Goal: Task Accomplishment & Management: Use online tool/utility

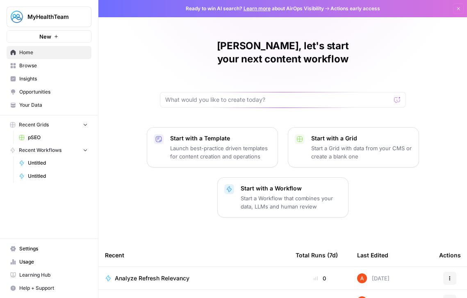
click at [54, 137] on span "pSEO" at bounding box center [58, 137] width 60 height 7
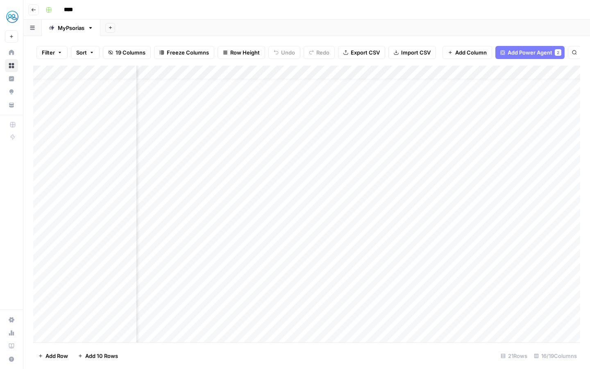
scroll to position [11, 86]
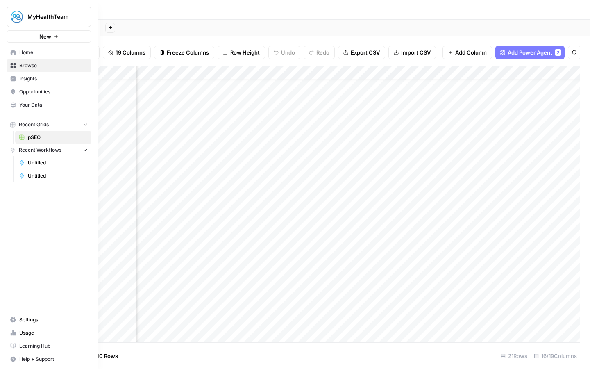
click at [47, 164] on span "Untitled" at bounding box center [58, 162] width 60 height 7
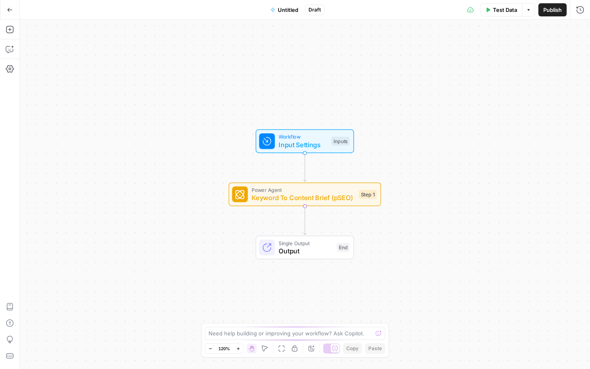
click at [9, 9] on icon "button" at bounding box center [10, 10] width 6 height 6
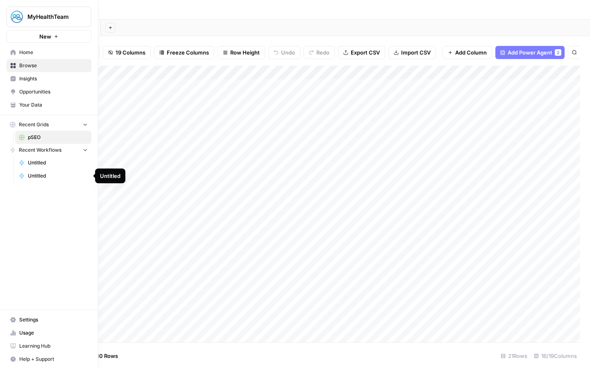
click at [25, 174] on link "Untitled" at bounding box center [53, 175] width 76 height 13
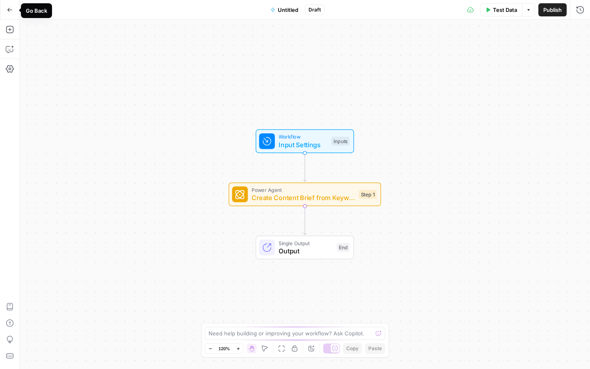
click at [10, 13] on button "Go Back" at bounding box center [9, 9] width 15 height 15
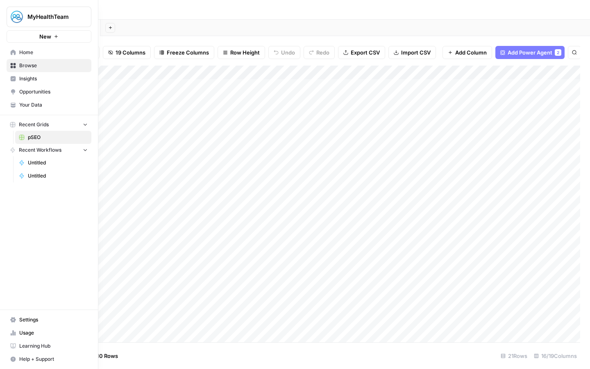
click at [28, 55] on span "Home" at bounding box center [53, 52] width 68 height 7
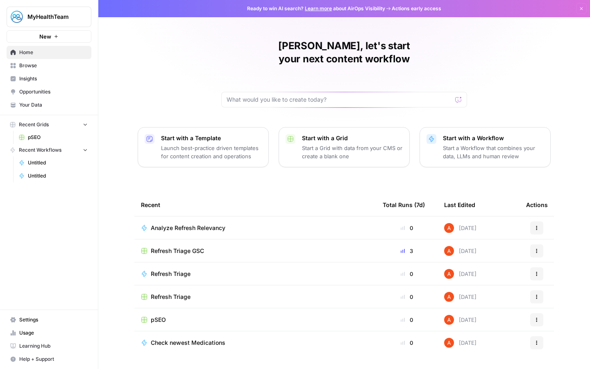
click at [182, 247] on span "Refresh Triage GSC" at bounding box center [177, 251] width 53 height 8
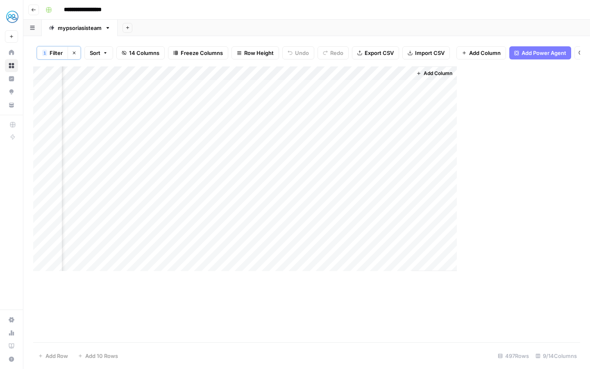
scroll to position [0, 228]
click at [369, 99] on div "Add Column" at bounding box center [306, 204] width 547 height 276
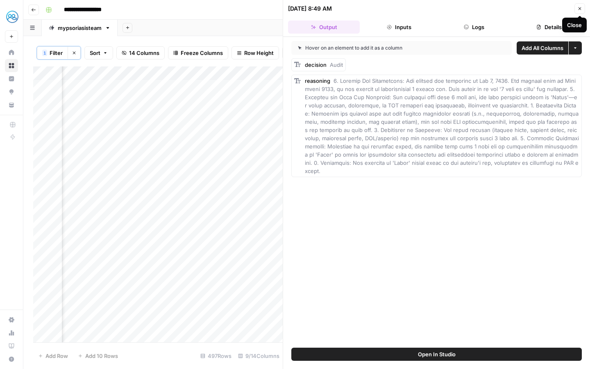
click at [467, 7] on icon "button" at bounding box center [580, 8] width 5 height 5
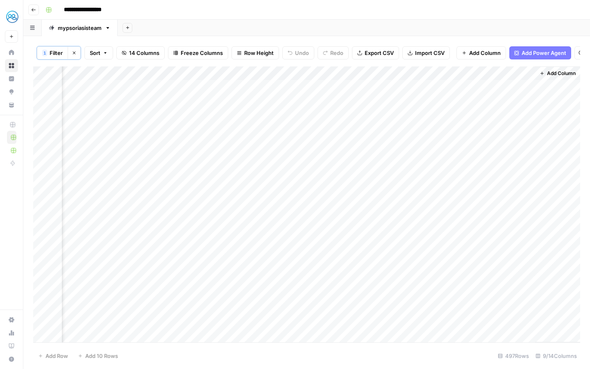
click at [368, 72] on div "Add Column" at bounding box center [306, 204] width 547 height 276
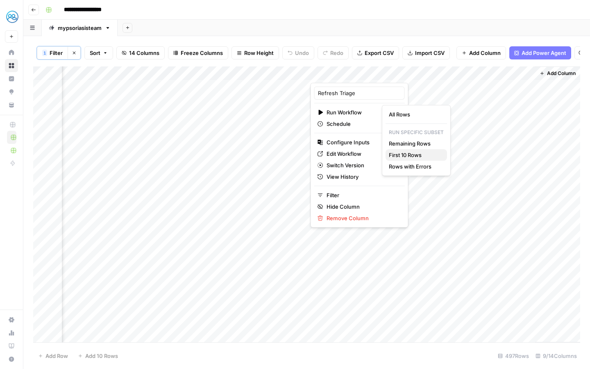
click at [401, 155] on span "First 10 Rows" at bounding box center [415, 155] width 52 height 8
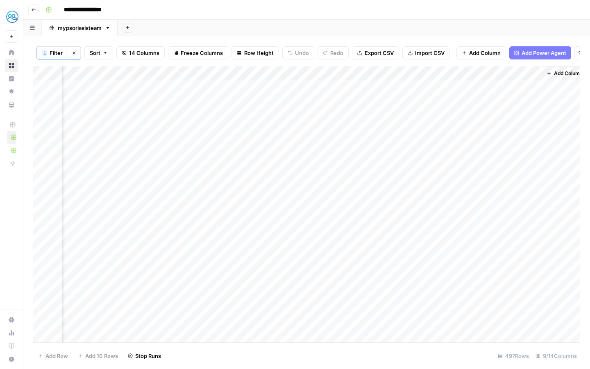
scroll to position [0, 228]
click at [380, 87] on div "Add Column" at bounding box center [306, 204] width 547 height 276
click at [379, 87] on div "Add Column" at bounding box center [306, 204] width 547 height 276
click at [370, 143] on div "Add Column" at bounding box center [306, 204] width 547 height 276
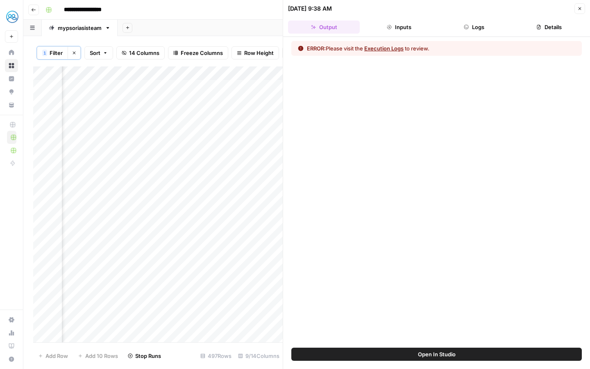
click at [467, 9] on icon "button" at bounding box center [580, 8] width 5 height 5
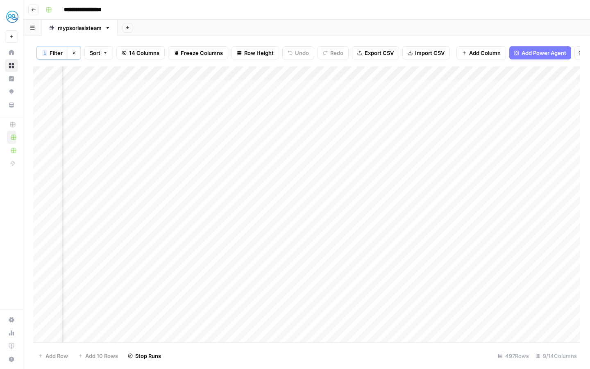
scroll to position [0, 228]
click at [369, 143] on div "Add Column" at bounding box center [306, 204] width 547 height 276
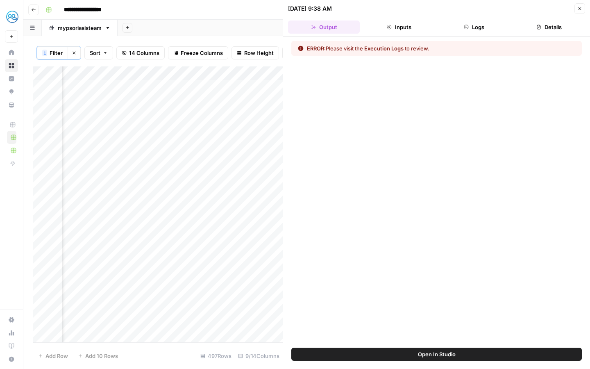
click at [393, 49] on button "Execution Logs" at bounding box center [383, 48] width 39 height 8
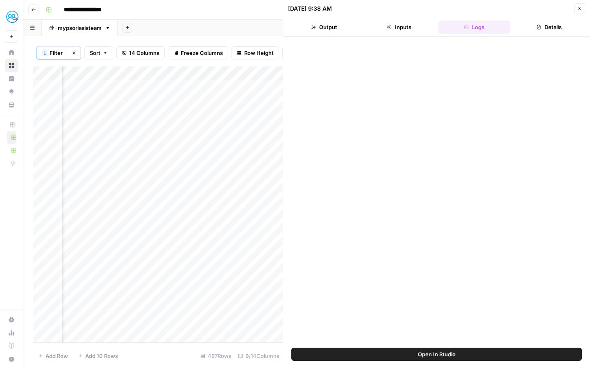
click at [467, 28] on button "Logs" at bounding box center [475, 26] width 72 height 13
click at [411, 28] on button "Inputs" at bounding box center [399, 26] width 72 height 13
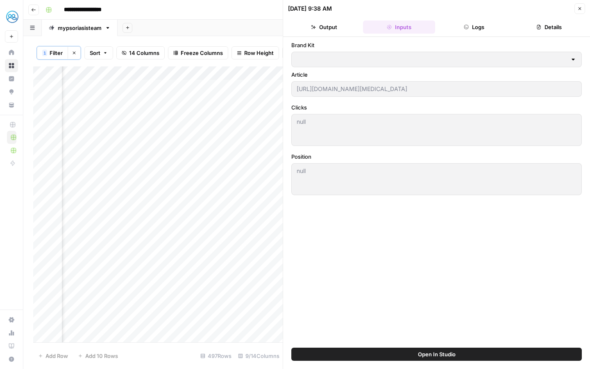
type input "MyHealthTeam"
click at [335, 27] on button "Output" at bounding box center [324, 26] width 72 height 13
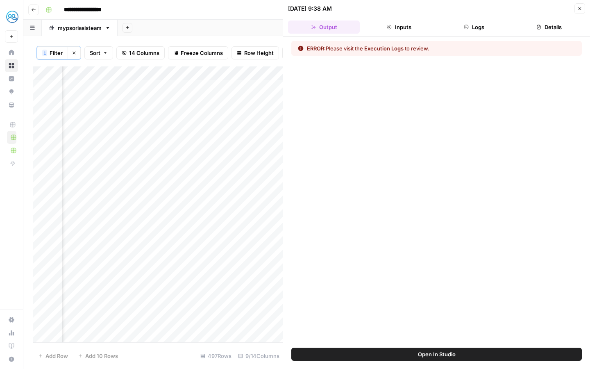
click at [467, 7] on button "Close" at bounding box center [580, 8] width 11 height 11
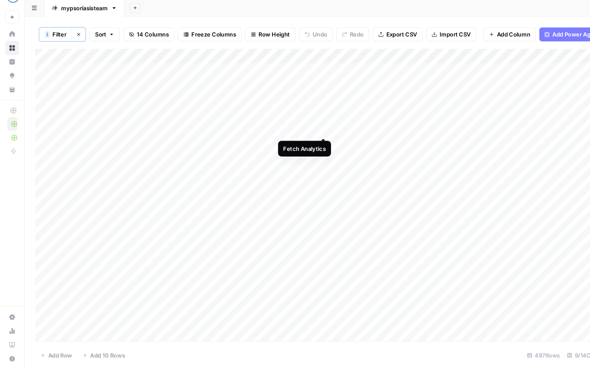
click at [307, 142] on div "Add Column" at bounding box center [306, 204] width 547 height 276
click at [467, 143] on div "Add Column" at bounding box center [306, 204] width 547 height 276
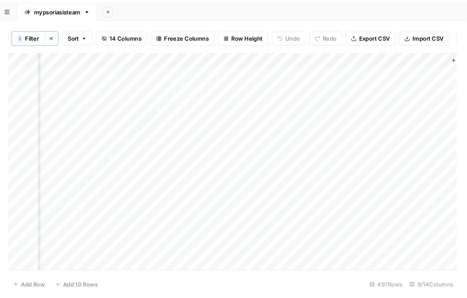
scroll to position [0, 351]
click at [247, 75] on div "Add Column" at bounding box center [245, 168] width 424 height 205
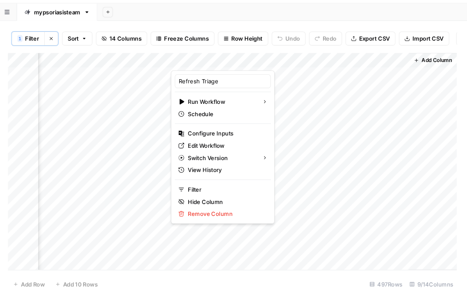
click at [98, 191] on div "Add Column" at bounding box center [245, 168] width 424 height 205
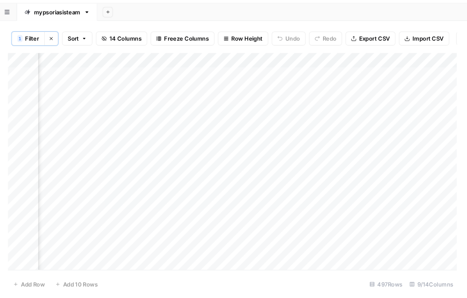
scroll to position [0, 22]
click at [273, 73] on div "Add Column" at bounding box center [245, 168] width 424 height 205
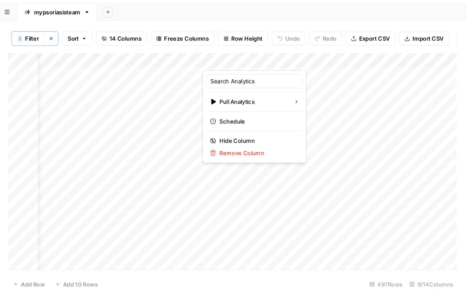
click at [323, 191] on div "Add Column" at bounding box center [245, 168] width 424 height 205
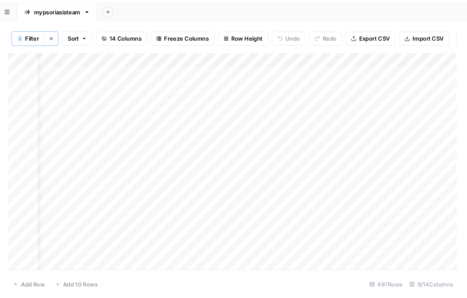
scroll to position [0, 351]
click at [247, 75] on div "Add Column" at bounding box center [245, 168] width 424 height 205
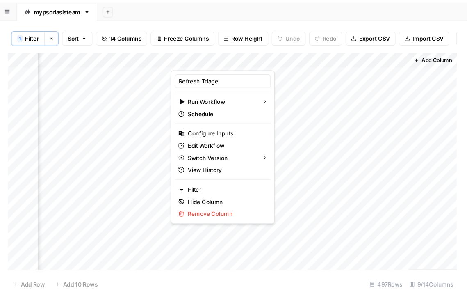
click at [312, 38] on div "1 Filter Clear filters Sort 14 Columns Freeze Columns Row Height Undo Redo Expo…" at bounding box center [245, 167] width 444 height 262
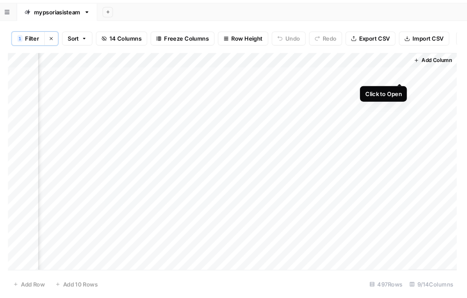
click at [401, 85] on div "Add Column" at bounding box center [245, 168] width 424 height 205
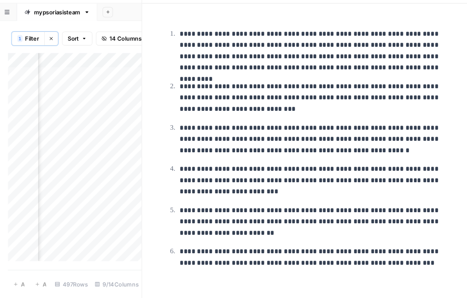
click at [151, 33] on div "Add Sheet" at bounding box center [292, 28] width 349 height 16
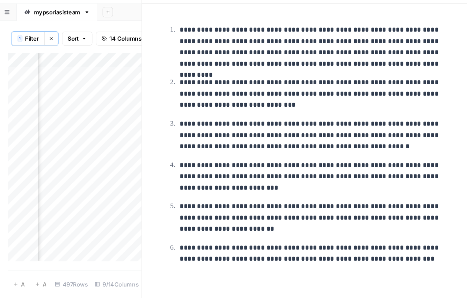
scroll to position [5, 0]
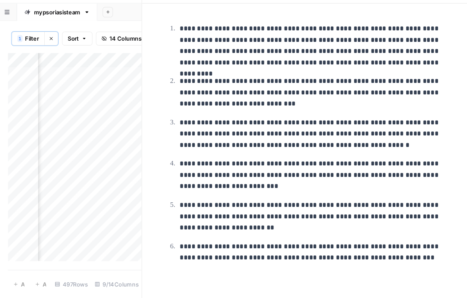
click at [141, 176] on div "Add Column" at bounding box center [96, 164] width 126 height 196
click at [146, 157] on div "Add Column" at bounding box center [96, 164] width 126 height 196
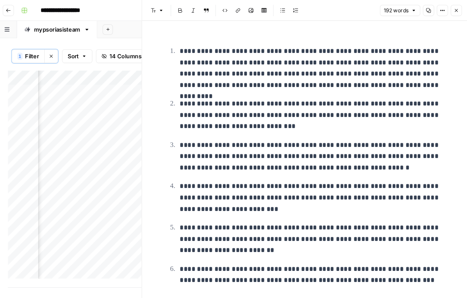
click at [150, 10] on div "**********" at bounding box center [250, 9] width 417 height 13
click at [458, 10] on icon "button" at bounding box center [456, 9] width 5 height 5
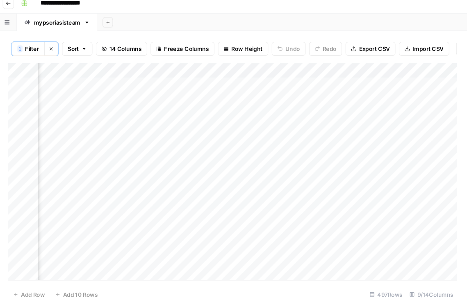
scroll to position [0, 67]
click at [239, 154] on div "Add Column" at bounding box center [245, 168] width 424 height 205
click at [185, 172] on div "Add Column" at bounding box center [245, 168] width 424 height 205
click at [186, 186] on div "Add Column" at bounding box center [245, 168] width 424 height 205
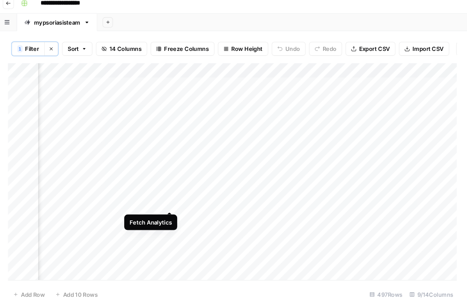
click at [187, 199] on div "Add Column" at bounding box center [245, 168] width 424 height 205
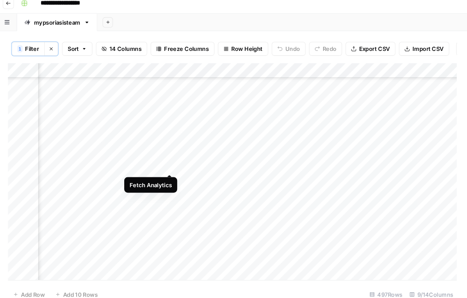
click at [185, 163] on div "Add Column" at bounding box center [245, 168] width 424 height 205
click at [117, 86] on div "Add Column" at bounding box center [245, 168] width 424 height 205
click at [148, 85] on div "Add Column" at bounding box center [245, 168] width 424 height 205
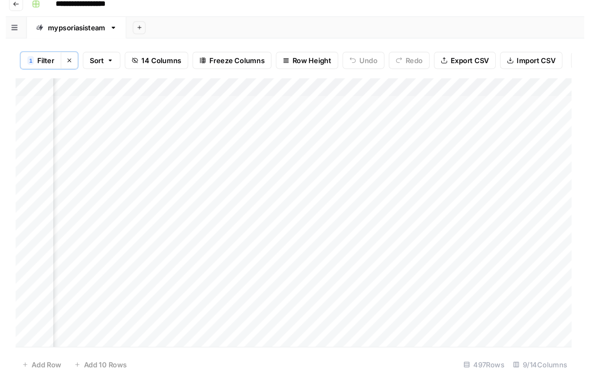
scroll to position [0, 0]
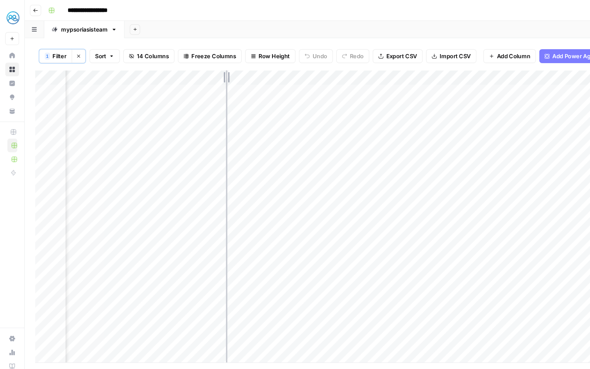
drag, startPoint x: 180, startPoint y: 71, endPoint x: 218, endPoint y: 71, distance: 37.7
click at [218, 71] on div "Add Column" at bounding box center [306, 204] width 547 height 276
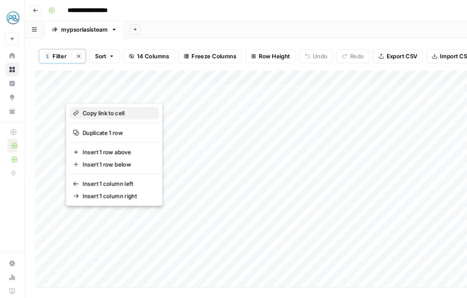
click at [80, 109] on span "Copy link to cell" at bounding box center [111, 106] width 66 height 8
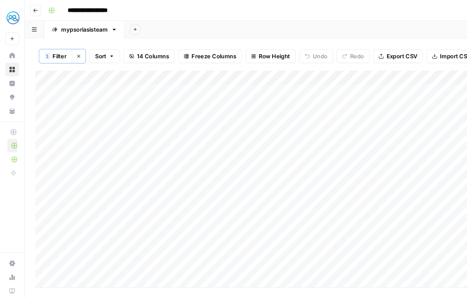
click at [229, 84] on div "Add Column" at bounding box center [245, 168] width 424 height 205
click at [248, 74] on div "Add Column" at bounding box center [245, 168] width 424 height 205
click at [258, 29] on div "Add Sheet" at bounding box center [292, 28] width 349 height 16
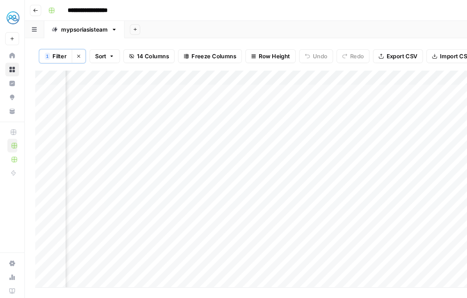
click at [271, 36] on div "1 Filter Clear filters Sort 14 Columns Freeze Columns Row Height Undo Redo Expo…" at bounding box center [245, 167] width 444 height 262
click at [276, 64] on div "1 Filter Clear filters Sort 14 Columns Freeze Columns Row Height Undo Redo Expo…" at bounding box center [245, 52] width 424 height 27
click at [189, 78] on div "Add Column" at bounding box center [245, 168] width 424 height 205
click at [256, 74] on div "Add Column" at bounding box center [245, 168] width 424 height 205
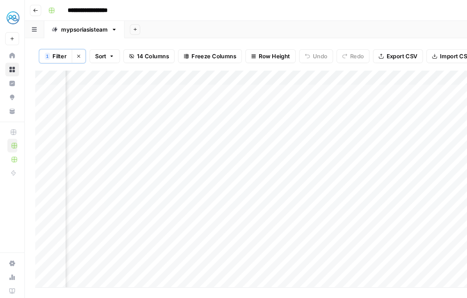
click at [311, 75] on div "Add Column" at bounding box center [245, 168] width 424 height 205
click at [369, 74] on div "Add Column" at bounding box center [245, 168] width 424 height 205
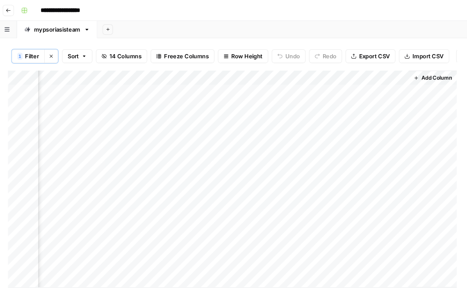
click at [247, 74] on div "Add Column" at bounding box center [245, 168] width 424 height 205
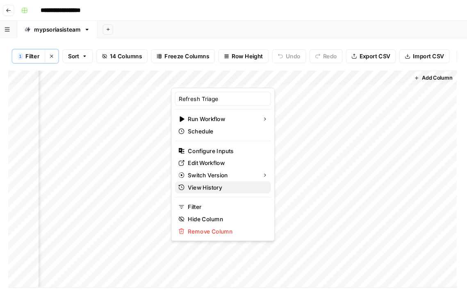
scroll to position [0, 0]
click at [218, 180] on span "View History" at bounding box center [239, 177] width 72 height 8
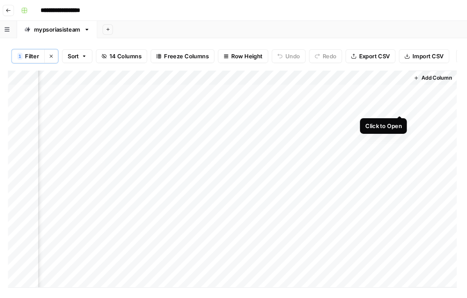
click at [402, 101] on div "Add Column" at bounding box center [245, 168] width 424 height 205
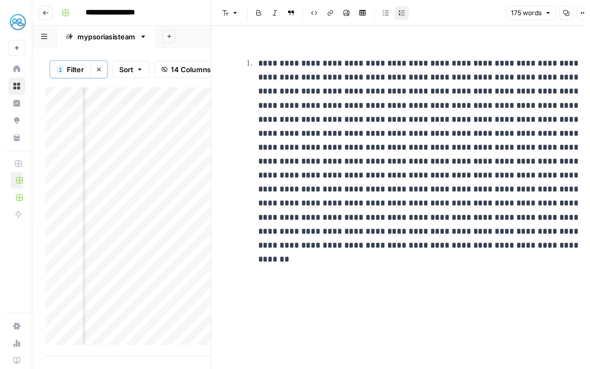
scroll to position [0, 552]
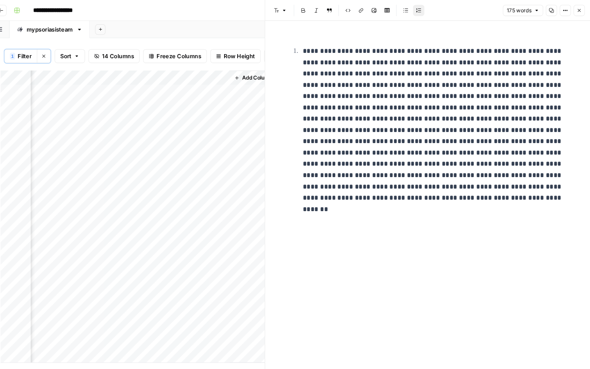
click at [467, 9] on button "Close" at bounding box center [580, 10] width 11 height 11
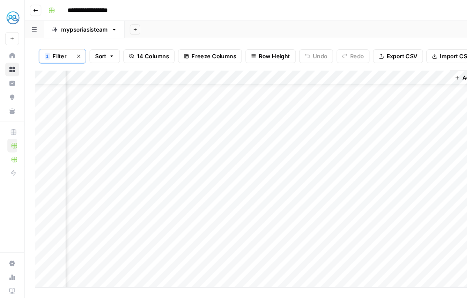
scroll to position [17, 375]
click at [271, 138] on div "Add Column" at bounding box center [245, 168] width 424 height 205
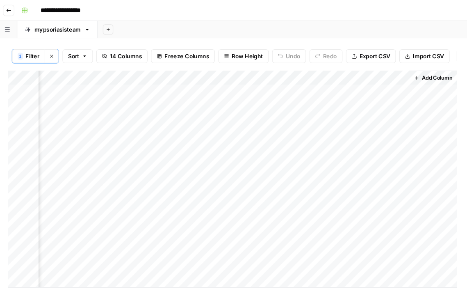
scroll to position [0, 0]
click at [400, 87] on div "Add Column" at bounding box center [245, 168] width 424 height 205
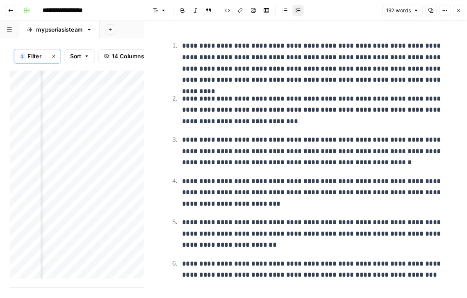
click at [458, 8] on icon "button" at bounding box center [456, 9] width 5 height 5
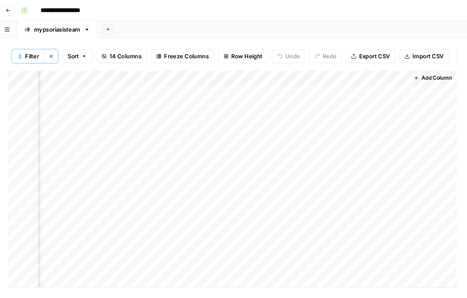
click at [244, 173] on div "Add Column" at bounding box center [245, 168] width 424 height 205
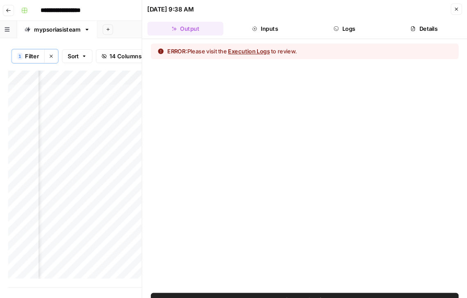
click at [457, 6] on button "Close" at bounding box center [456, 8] width 11 height 11
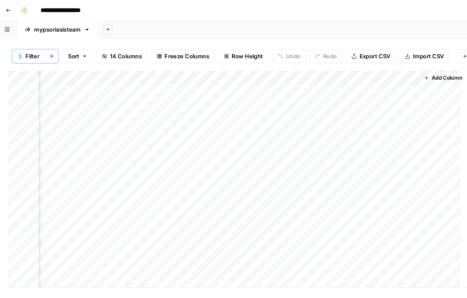
scroll to position [0, 380]
click at [415, 102] on div "Add Column" at bounding box center [245, 168] width 424 height 205
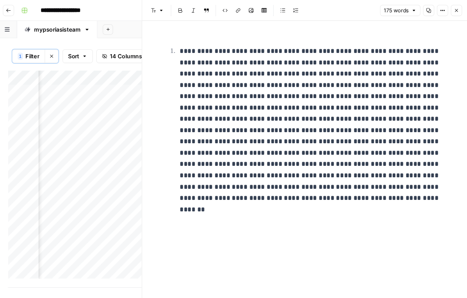
click at [454, 11] on button "Close" at bounding box center [456, 10] width 11 height 11
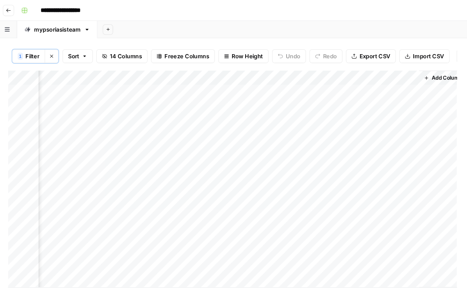
click at [410, 113] on div "Add Column" at bounding box center [245, 168] width 424 height 205
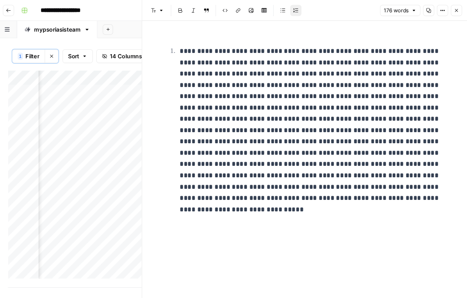
click at [460, 11] on button "Close" at bounding box center [456, 10] width 11 height 11
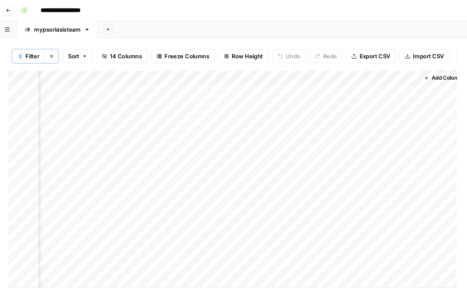
click at [412, 126] on div "Add Column" at bounding box center [245, 168] width 424 height 205
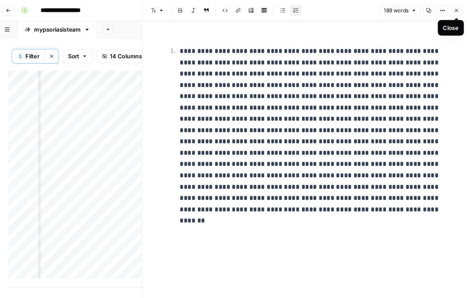
click at [453, 10] on button "Close" at bounding box center [456, 10] width 11 height 11
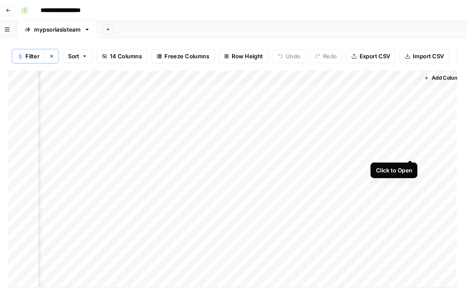
click at [411, 142] on div "Add Column" at bounding box center [245, 168] width 424 height 205
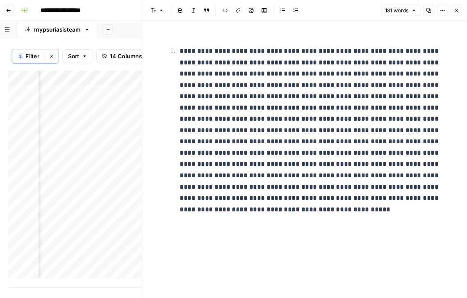
click at [458, 7] on icon "button" at bounding box center [456, 9] width 5 height 5
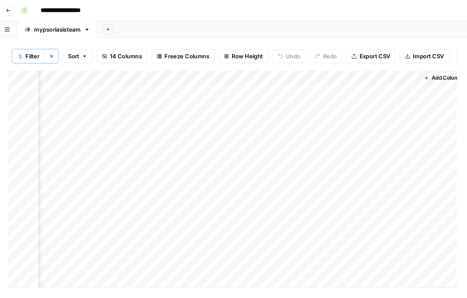
click at [413, 158] on div "Add Column" at bounding box center [245, 168] width 424 height 205
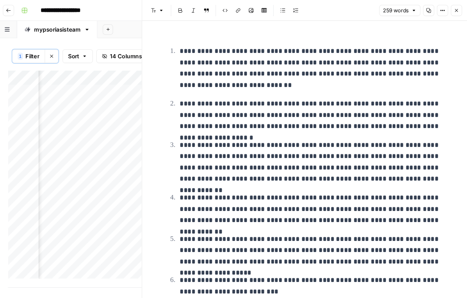
click at [456, 7] on icon "button" at bounding box center [456, 9] width 5 height 5
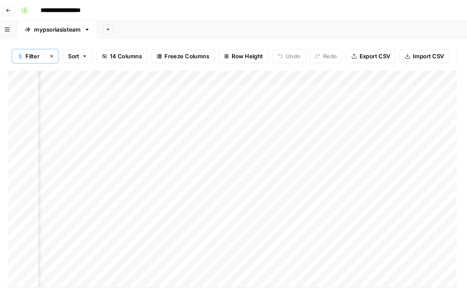
scroll to position [0, 8]
click at [191, 171] on div "Add Column" at bounding box center [245, 168] width 424 height 205
click at [233, 169] on div "Add Column" at bounding box center [245, 168] width 424 height 205
click at [232, 185] on div "Add Column" at bounding box center [245, 168] width 424 height 205
click at [232, 200] on div "Add Column" at bounding box center [245, 168] width 424 height 205
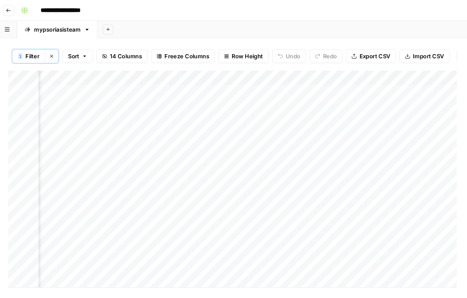
scroll to position [0, 390]
click at [257, 197] on div "Add Column" at bounding box center [245, 168] width 424 height 205
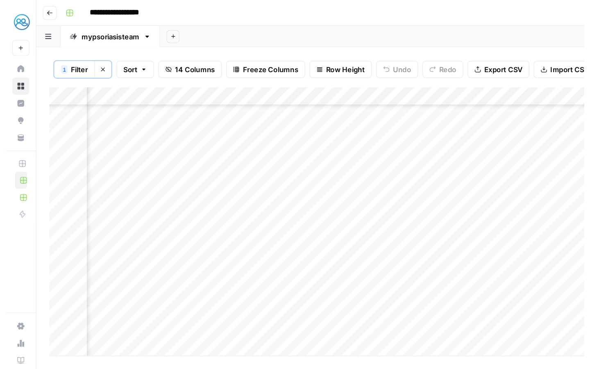
scroll to position [55, 61]
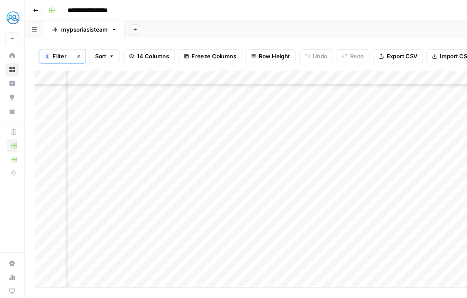
click at [9, 52] on link "Home" at bounding box center [11, 52] width 13 height 13
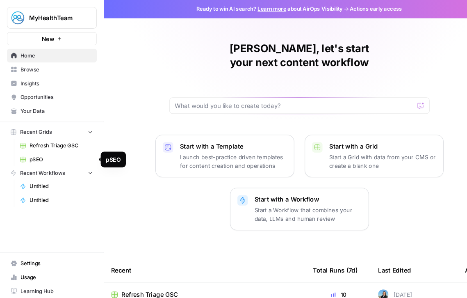
click at [34, 137] on span "Refresh Triage GSC" at bounding box center [58, 137] width 60 height 7
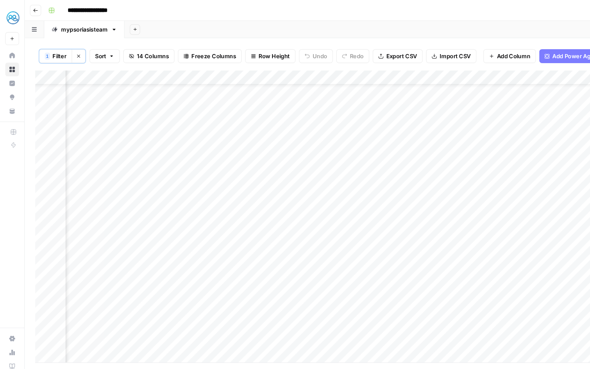
scroll to position [0, 224]
click at [409, 157] on div "Add Column" at bounding box center [306, 204] width 547 height 276
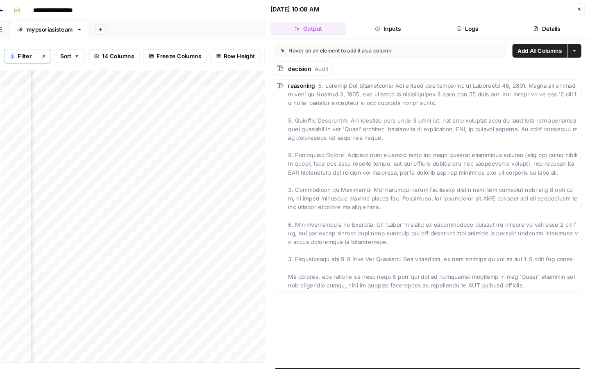
click at [467, 31] on button "Logs" at bounding box center [475, 26] width 72 height 13
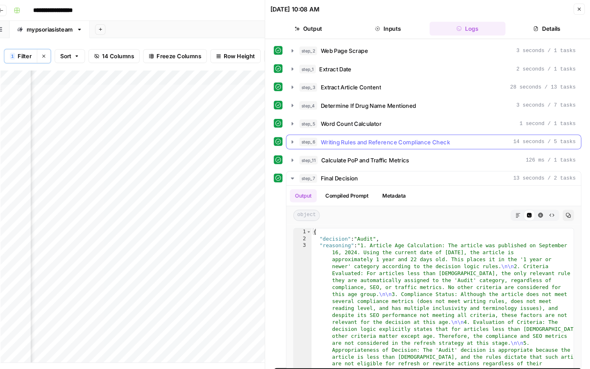
click at [370, 134] on span "Writing Rules and Reference Compliance Check" at bounding box center [397, 134] width 122 height 8
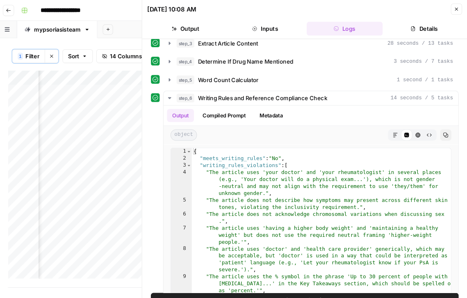
click at [456, 9] on icon "button" at bounding box center [456, 8] width 5 height 5
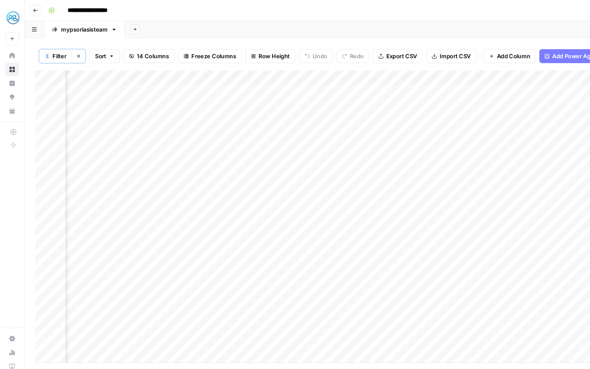
scroll to position [0, 266]
click at [367, 196] on div "Add Column" at bounding box center [306, 204] width 547 height 276
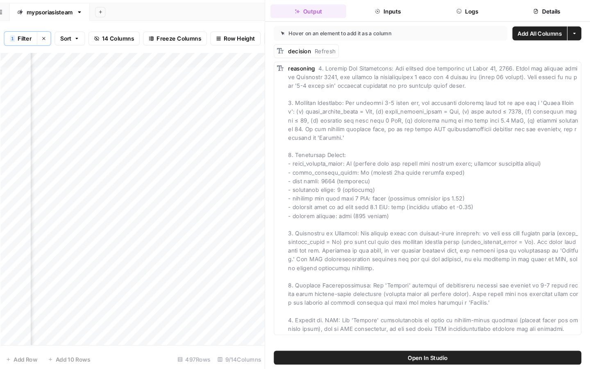
scroll to position [0, 81]
click at [151, 225] on div "Add Column" at bounding box center [158, 204] width 250 height 276
click at [152, 238] on div "Add Column" at bounding box center [158, 204] width 250 height 276
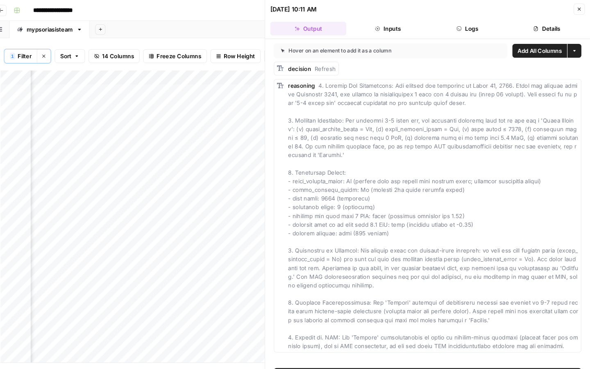
drag, startPoint x: 583, startPoint y: 8, endPoint x: 583, endPoint y: 305, distance: 297.2
click at [467, 8] on button "Close" at bounding box center [580, 8] width 11 height 11
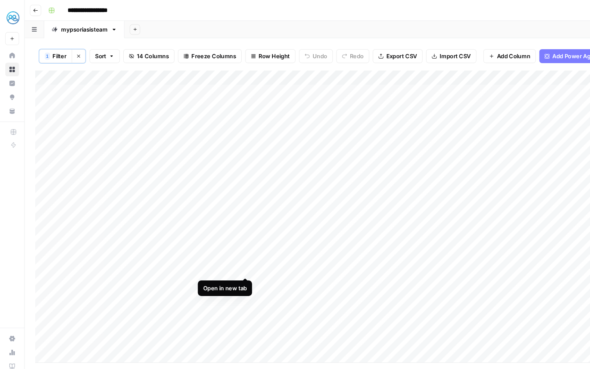
click at [230, 253] on div "Add Column" at bounding box center [306, 204] width 547 height 276
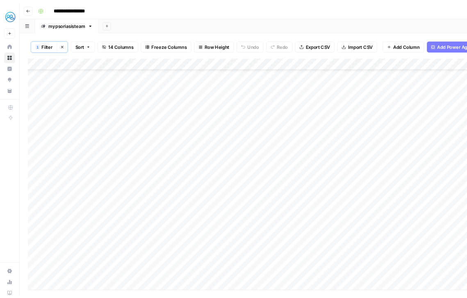
scroll to position [57, 0]
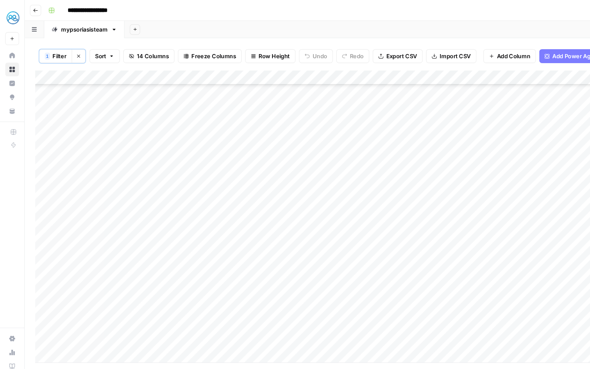
click at [231, 211] on div "Add Column" at bounding box center [306, 204] width 547 height 276
click at [230, 222] on div "Add Column" at bounding box center [306, 204] width 547 height 276
click at [230, 239] on div "Add Column" at bounding box center [306, 204] width 547 height 276
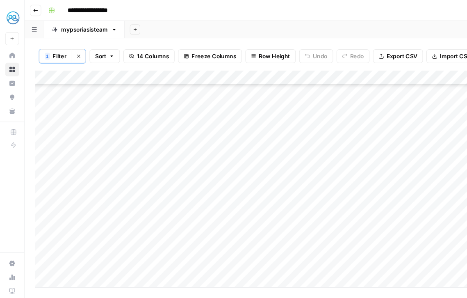
click at [259, 236] on div "Add Column" at bounding box center [245, 168] width 424 height 205
click at [343, 238] on div "Add Column" at bounding box center [245, 168] width 424 height 205
click at [298, 171] on div "Add Column" at bounding box center [245, 168] width 424 height 205
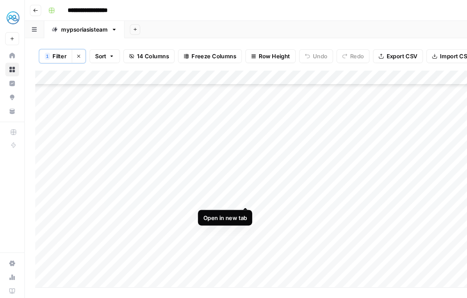
click at [234, 188] on div "Add Column" at bounding box center [245, 168] width 424 height 205
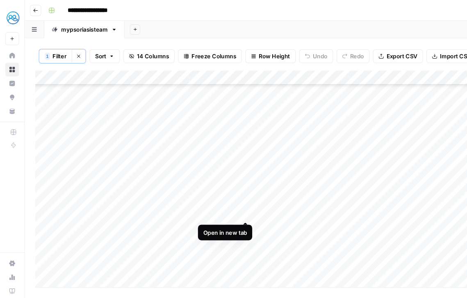
click at [234, 202] on div "Add Column" at bounding box center [245, 168] width 424 height 205
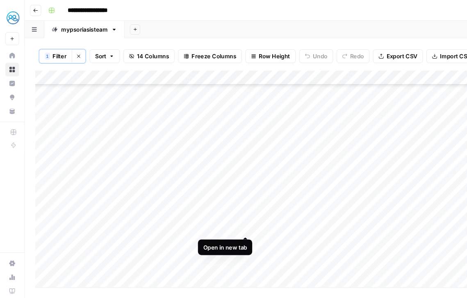
click at [235, 214] on div "Add Column" at bounding box center [245, 168] width 424 height 205
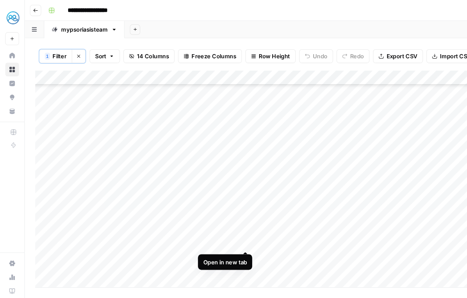
click at [233, 228] on div "Add Column" at bounding box center [245, 168] width 424 height 205
click at [400, 170] on div "Add Column" at bounding box center [245, 168] width 424 height 205
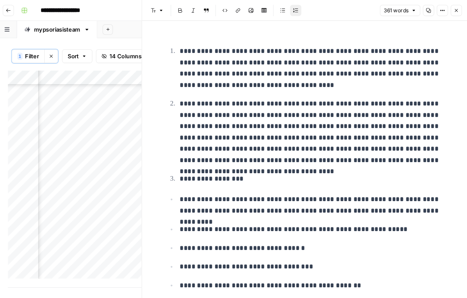
click at [460, 7] on button "Close" at bounding box center [456, 10] width 11 height 11
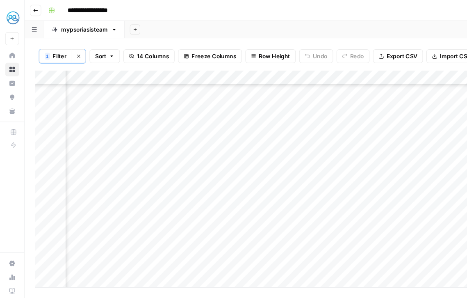
scroll to position [123, 0]
click at [231, 186] on div "Add Column" at bounding box center [245, 168] width 424 height 205
click at [232, 211] on div "Add Column" at bounding box center [245, 168] width 424 height 205
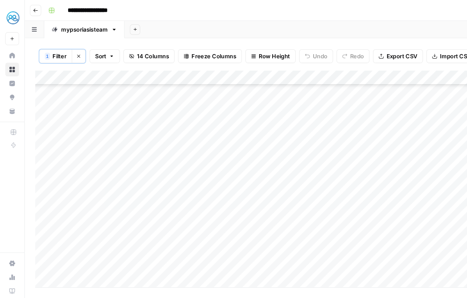
click at [232, 155] on div "Add Column" at bounding box center [245, 168] width 424 height 205
click at [231, 170] on div "Add Column" at bounding box center [245, 168] width 424 height 205
click at [232, 185] on div "Add Column" at bounding box center [245, 168] width 424 height 205
click at [231, 127] on div "Add Column" at bounding box center [245, 168] width 424 height 205
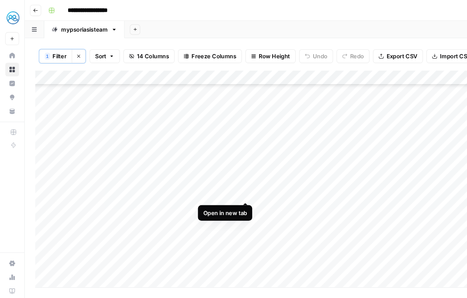
click at [232, 183] on div "Add Column" at bounding box center [245, 168] width 424 height 205
click at [344, 182] on div "Add Column" at bounding box center [245, 168] width 424 height 205
click at [367, 182] on div "Add Column" at bounding box center [245, 168] width 424 height 205
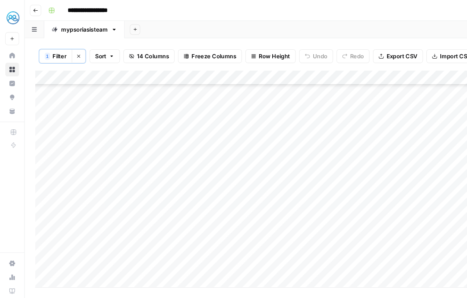
click at [232, 211] on div "Add Column" at bounding box center [245, 168] width 424 height 205
click at [232, 223] on div "Add Column" at bounding box center [245, 168] width 424 height 205
click at [345, 224] on div "Add Column" at bounding box center [245, 168] width 424 height 205
click at [423, 182] on div "Add Column" at bounding box center [245, 168] width 424 height 205
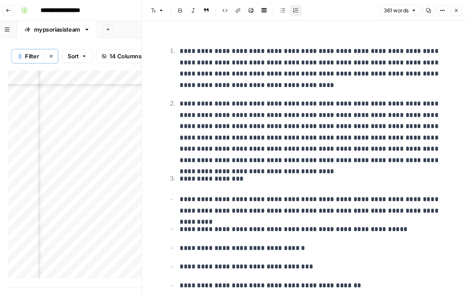
click at [457, 10] on icon "button" at bounding box center [457, 10] width 3 height 3
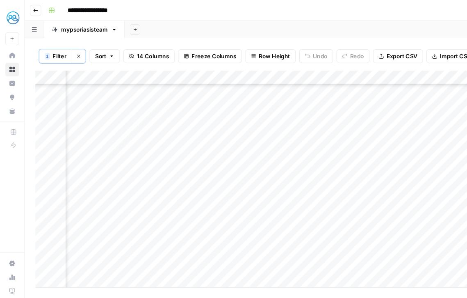
scroll to position [112, 390]
click at [257, 98] on div "Add Column" at bounding box center [245, 168] width 424 height 205
click at [224, 157] on div "Add Column" at bounding box center [245, 168] width 424 height 205
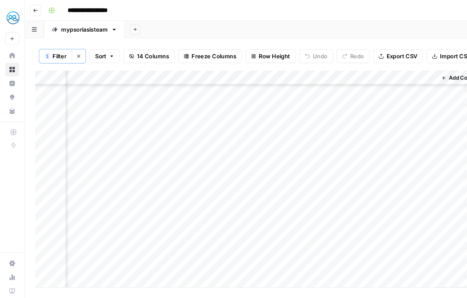
click at [402, 109] on div "Add Column" at bounding box center [245, 168] width 424 height 205
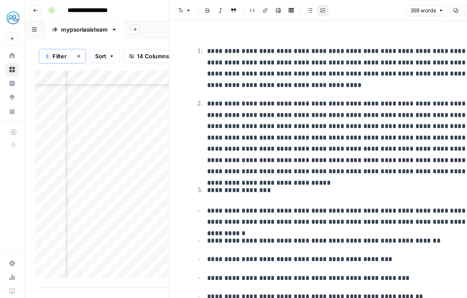
scroll to position [141, 0]
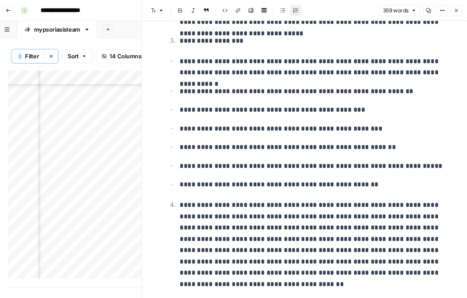
click at [457, 9] on icon "button" at bounding box center [457, 10] width 3 height 3
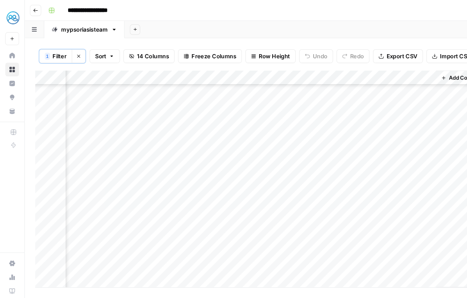
scroll to position [46, 390]
click at [406, 166] on div "Add Column" at bounding box center [245, 168] width 424 height 205
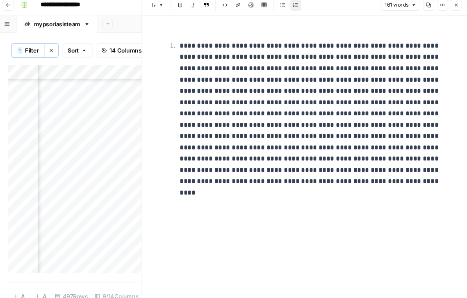
click at [89, 208] on div "Add Column" at bounding box center [96, 164] width 126 height 196
click at [456, 10] on icon "button" at bounding box center [457, 10] width 3 height 3
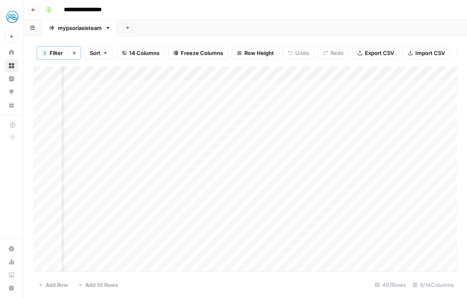
scroll to position [0, 350]
click at [442, 126] on div "Add Column" at bounding box center [245, 168] width 424 height 205
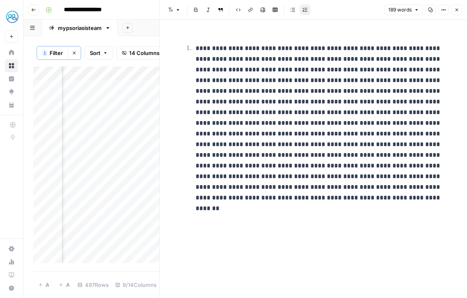
click at [458, 7] on icon "button" at bounding box center [456, 9] width 5 height 5
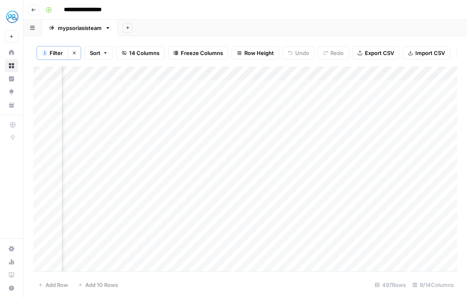
scroll to position [0, 62]
click at [166, 157] on div "Add Column" at bounding box center [245, 168] width 424 height 205
click at [404, 189] on div "Add Column" at bounding box center [245, 168] width 424 height 205
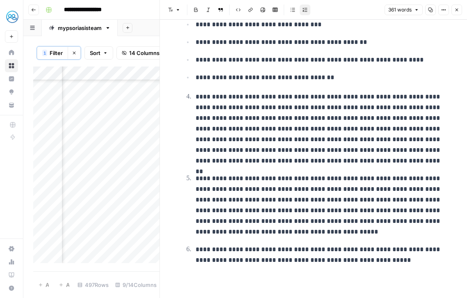
scroll to position [228, 0]
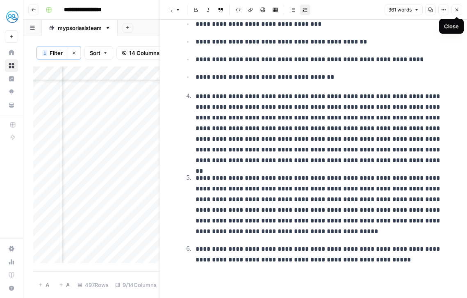
click at [458, 13] on button "Close" at bounding box center [456, 10] width 11 height 11
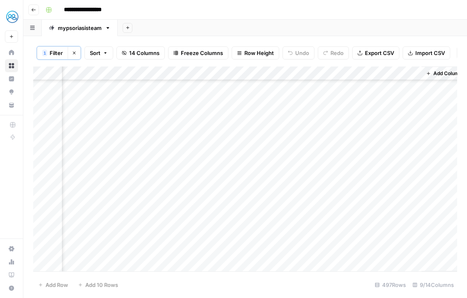
scroll to position [80, 380]
click at [413, 118] on div "Add Column" at bounding box center [245, 168] width 424 height 205
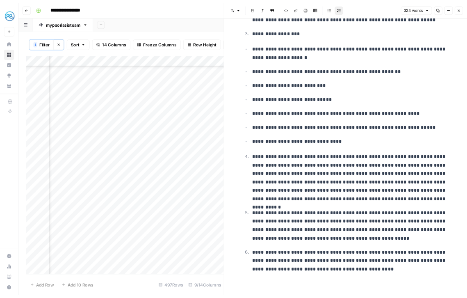
scroll to position [129, 0]
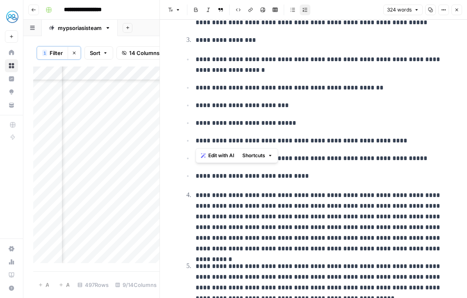
drag, startPoint x: 196, startPoint y: 141, endPoint x: 282, endPoint y: 140, distance: 86.5
click at [282, 140] on p "**********" at bounding box center [320, 140] width 249 height 11
copy p "**********"
click at [458, 9] on icon "button" at bounding box center [456, 9] width 5 height 5
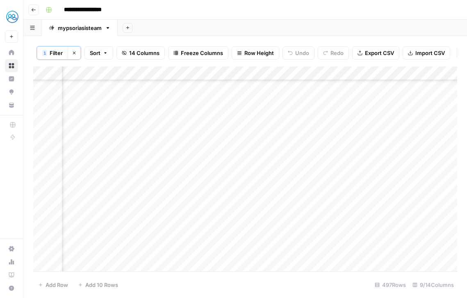
scroll to position [80, 390]
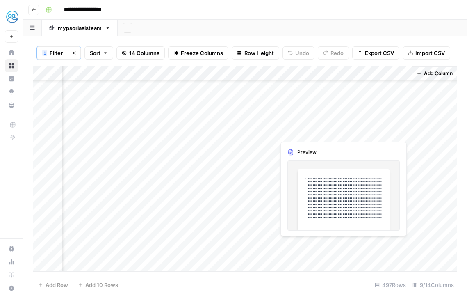
click at [408, 132] on div "Add Column" at bounding box center [245, 168] width 424 height 205
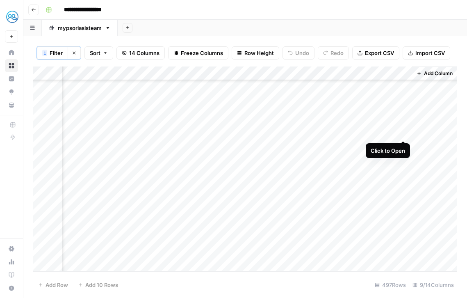
click at [405, 131] on div "Add Column" at bounding box center [245, 168] width 424 height 205
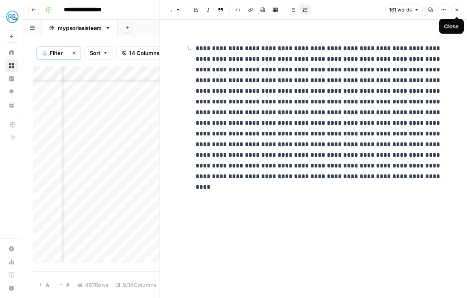
click at [458, 11] on icon "button" at bounding box center [456, 9] width 5 height 5
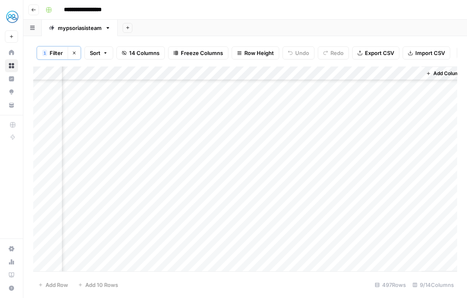
scroll to position [86, 380]
click at [415, 210] on div "Add Column" at bounding box center [245, 168] width 424 height 205
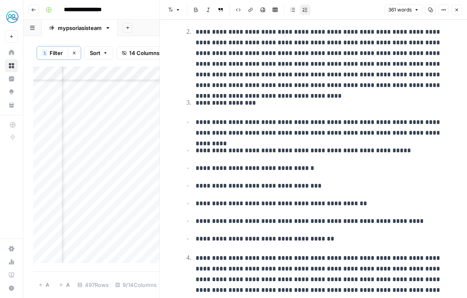
scroll to position [127, 0]
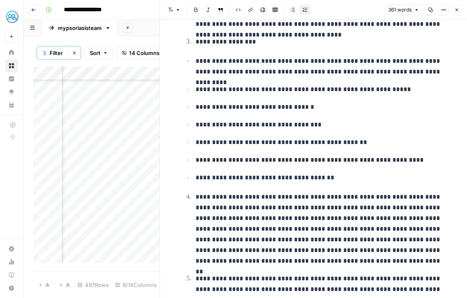
click at [455, 13] on button "Close" at bounding box center [456, 10] width 11 height 11
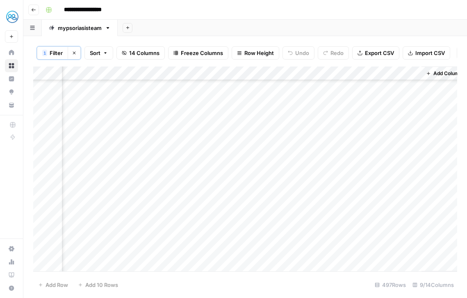
scroll to position [239, 380]
click at [415, 240] on div "Add Column" at bounding box center [245, 168] width 424 height 205
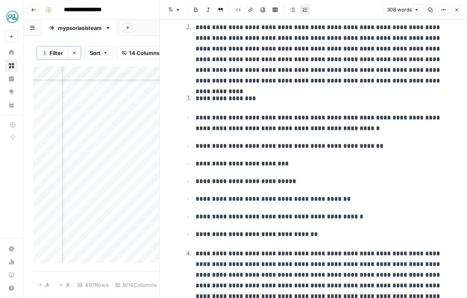
scroll to position [78, 0]
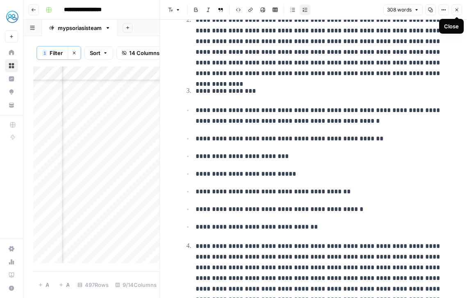
click at [458, 10] on icon "button" at bounding box center [456, 9] width 5 height 5
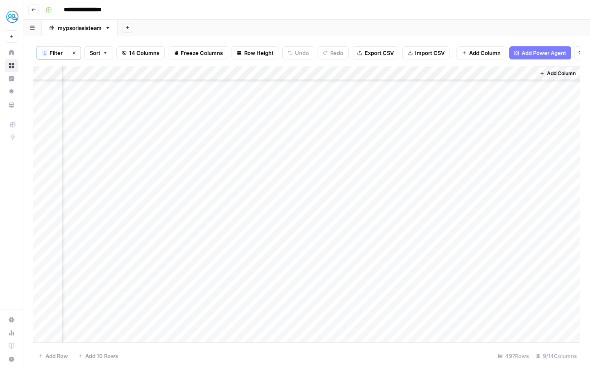
scroll to position [0, 266]
click at [380, 172] on div "Add Column" at bounding box center [306, 204] width 547 height 276
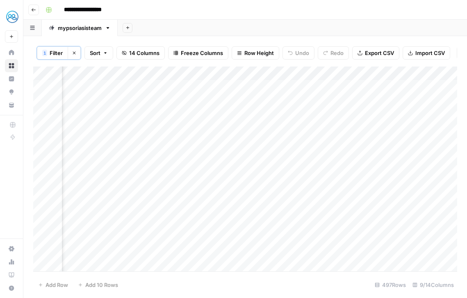
scroll to position [0, 0]
click at [234, 84] on div "Add Column" at bounding box center [245, 168] width 424 height 205
click at [231, 129] on div "Add Column" at bounding box center [245, 168] width 424 height 205
click at [230, 129] on div "Add Column" at bounding box center [245, 168] width 424 height 205
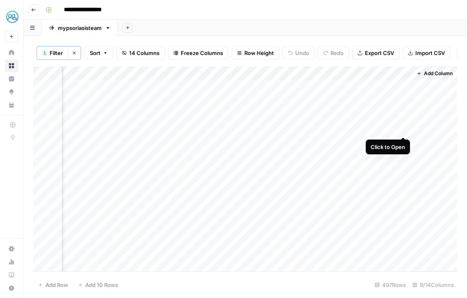
click at [403, 129] on div "Add Column" at bounding box center [245, 168] width 424 height 205
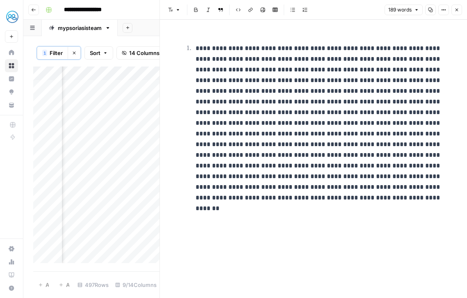
click at [455, 12] on button "Close" at bounding box center [456, 10] width 11 height 11
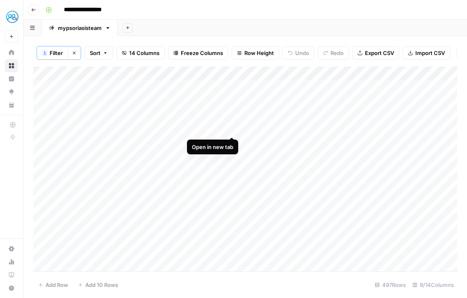
click at [230, 129] on div "Add Column" at bounding box center [245, 168] width 424 height 205
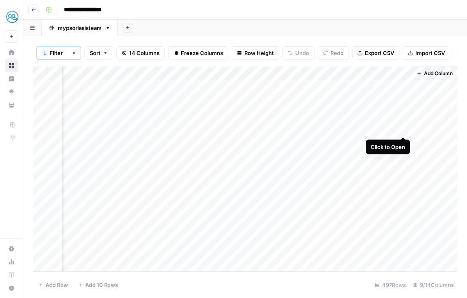
click at [401, 130] on div "Add Column" at bounding box center [245, 168] width 424 height 205
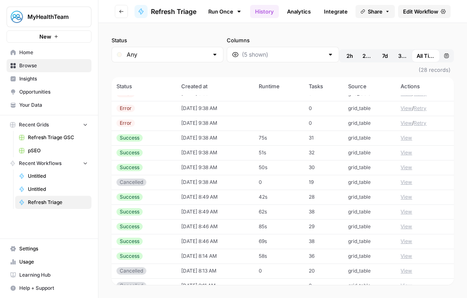
scroll to position [117, 0]
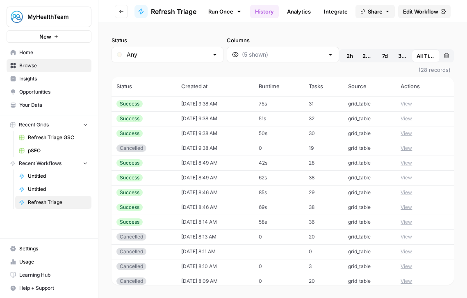
click at [410, 164] on button "View" at bounding box center [406, 162] width 11 height 7
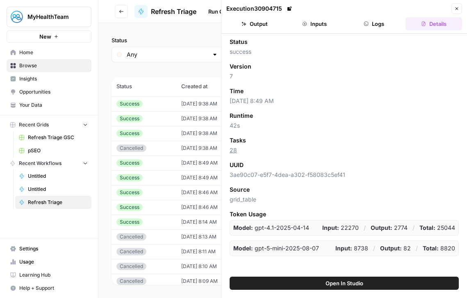
click at [263, 27] on button "Output" at bounding box center [254, 23] width 57 height 13
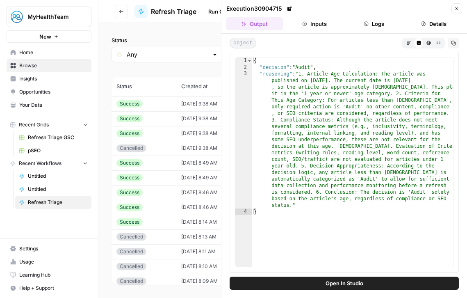
click at [461, 5] on button "Close" at bounding box center [456, 8] width 11 height 11
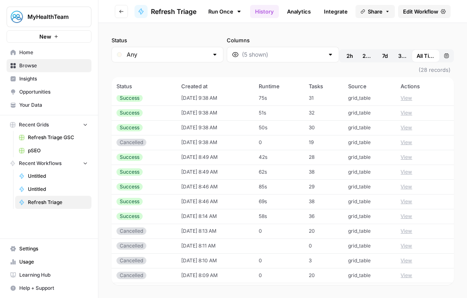
scroll to position [123, 0]
click at [403, 215] on button "View" at bounding box center [406, 215] width 11 height 7
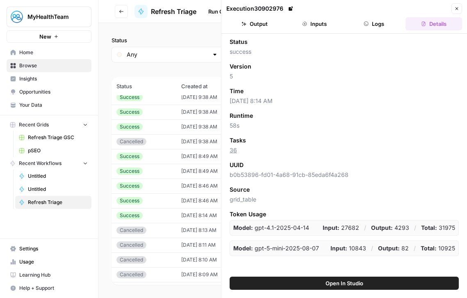
click at [263, 23] on button "Output" at bounding box center [254, 23] width 57 height 13
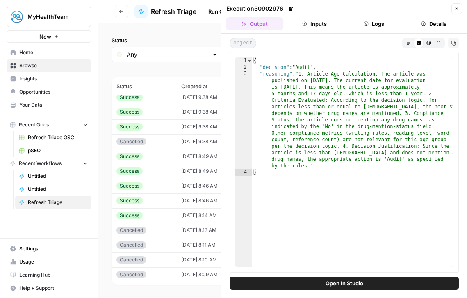
click at [462, 13] on header "Execution 30902976 Close Output Inputs Logs Details" at bounding box center [344, 17] width 246 height 34
click at [460, 13] on button "Close" at bounding box center [456, 8] width 11 height 11
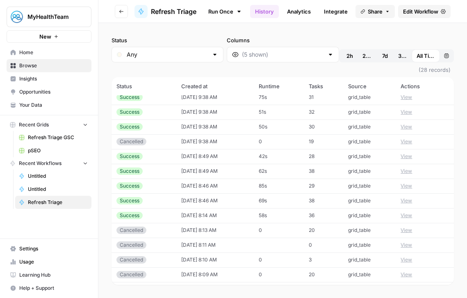
click at [401, 199] on button "View" at bounding box center [406, 200] width 11 height 7
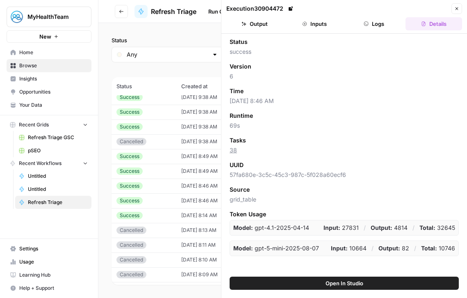
click at [257, 19] on button "Output" at bounding box center [254, 23] width 57 height 13
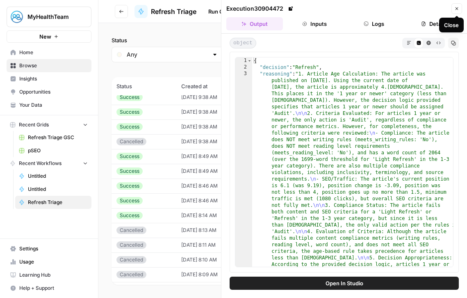
click at [455, 8] on icon "button" at bounding box center [456, 8] width 5 height 5
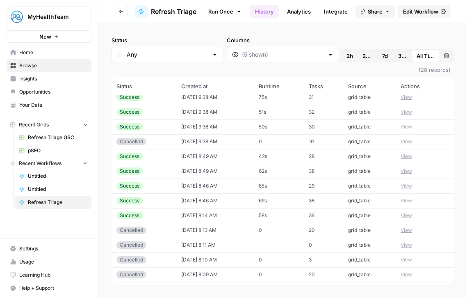
click at [407, 184] on button "View" at bounding box center [406, 185] width 11 height 7
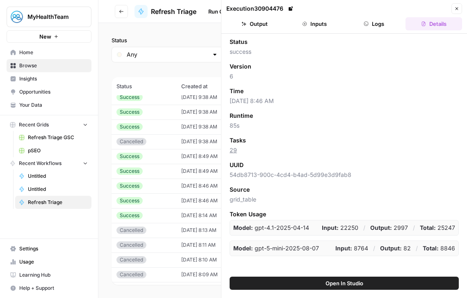
click at [263, 24] on button "Output" at bounding box center [254, 23] width 57 height 13
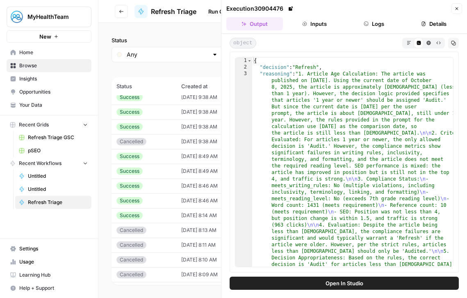
click at [311, 24] on button "Inputs" at bounding box center [314, 23] width 57 height 13
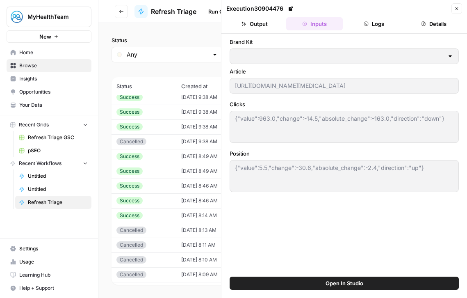
type input "MyHealthTeam"
click at [272, 30] on button "Output" at bounding box center [254, 23] width 57 height 13
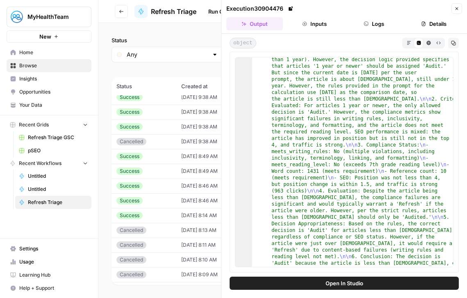
scroll to position [35, 0]
click at [322, 28] on button "Inputs" at bounding box center [314, 23] width 57 height 13
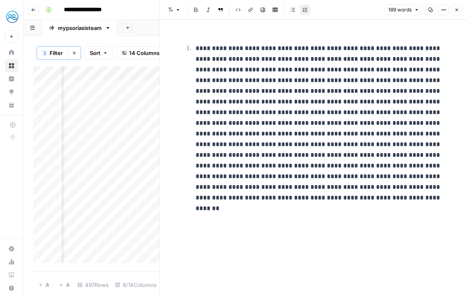
scroll to position [0, 388]
click at [455, 7] on button "Close" at bounding box center [456, 10] width 11 height 11
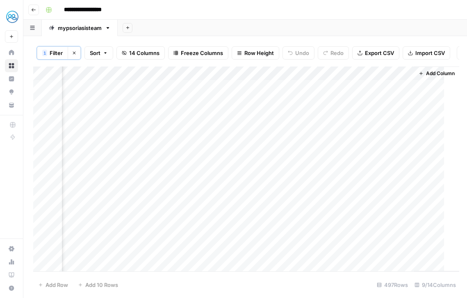
scroll to position [0, 380]
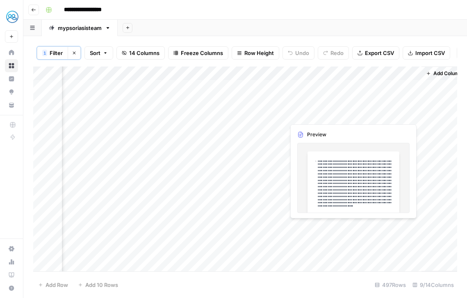
click at [412, 111] on div "Add Column" at bounding box center [245, 168] width 424 height 205
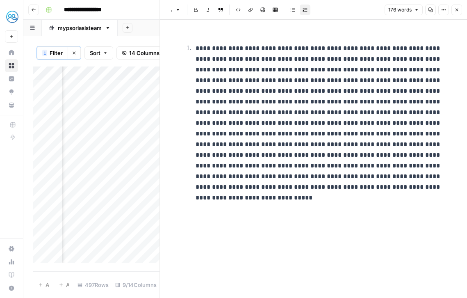
click at [453, 14] on button "Close" at bounding box center [456, 10] width 11 height 11
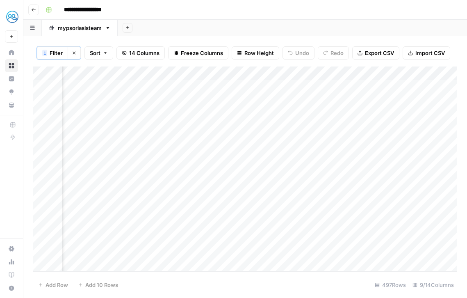
scroll to position [0, 72]
click at [158, 114] on div "Add Column" at bounding box center [245, 168] width 424 height 205
click at [228, 129] on div "Add Column" at bounding box center [245, 168] width 424 height 205
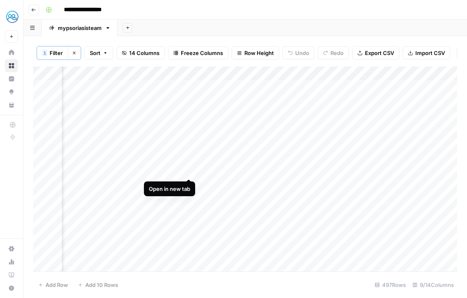
click at [188, 171] on div "Add Column" at bounding box center [245, 168] width 424 height 205
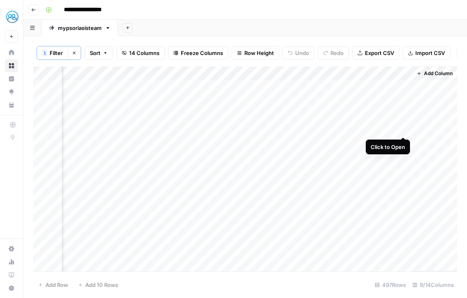
click at [406, 126] on div "Add Column" at bounding box center [245, 168] width 424 height 205
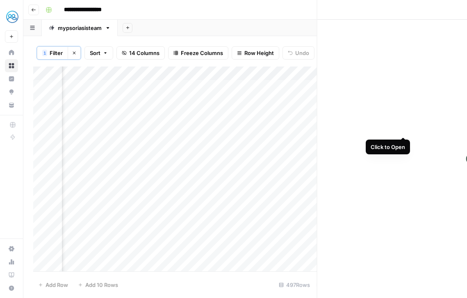
scroll to position [0, 390]
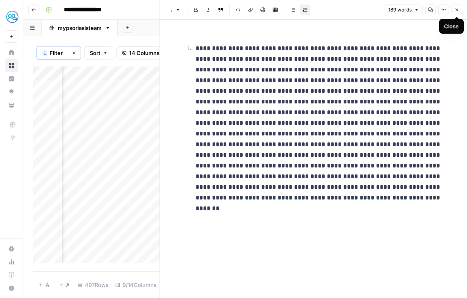
click at [456, 14] on button "Close" at bounding box center [456, 10] width 11 height 11
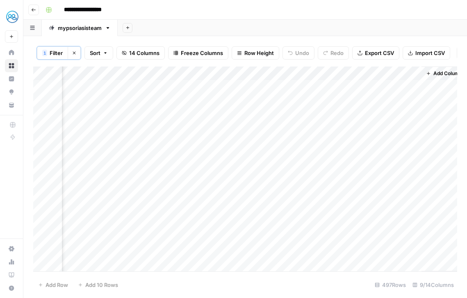
scroll to position [0, 390]
click at [287, 130] on div "Add Column" at bounding box center [245, 168] width 424 height 205
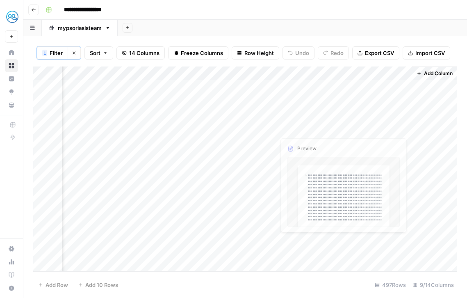
click at [353, 130] on div "Add Column" at bounding box center [245, 168] width 424 height 205
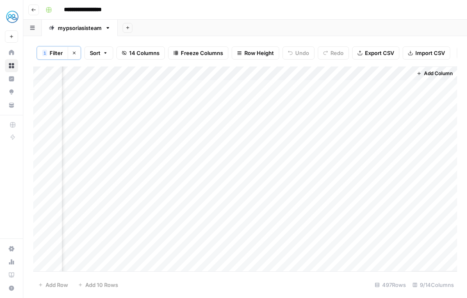
click at [402, 127] on div "Add Column" at bounding box center [245, 168] width 424 height 205
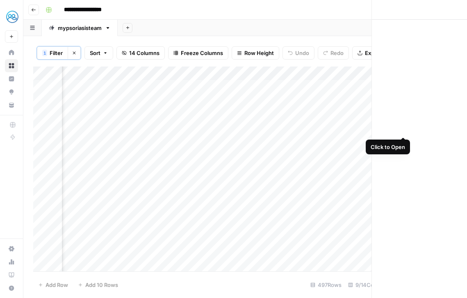
scroll to position [0, 388]
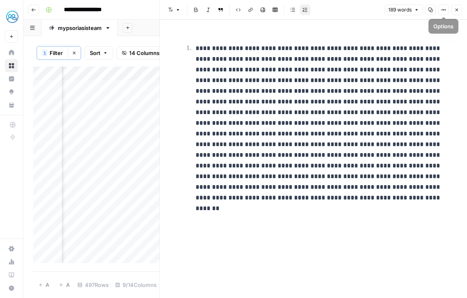
click at [442, 12] on button "Options" at bounding box center [443, 10] width 11 height 11
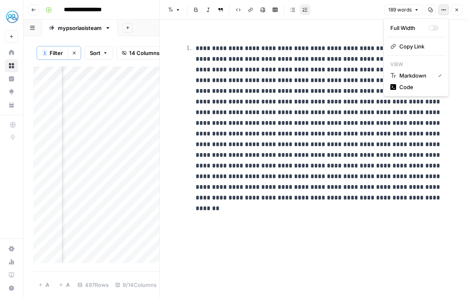
click at [351, 13] on div "Font style Bold Italic Block quote Code block Link Image Insert Table Bulleted …" at bounding box center [273, 10] width 217 height 11
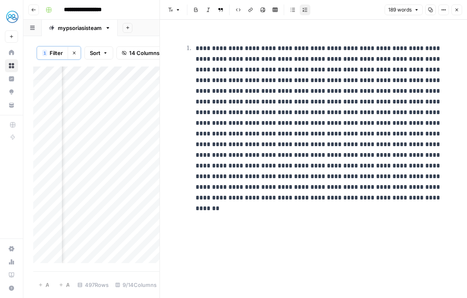
click at [454, 8] on button "Close" at bounding box center [456, 10] width 11 height 11
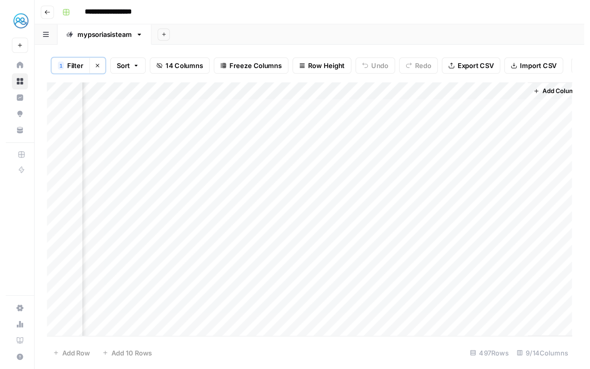
scroll to position [0, 266]
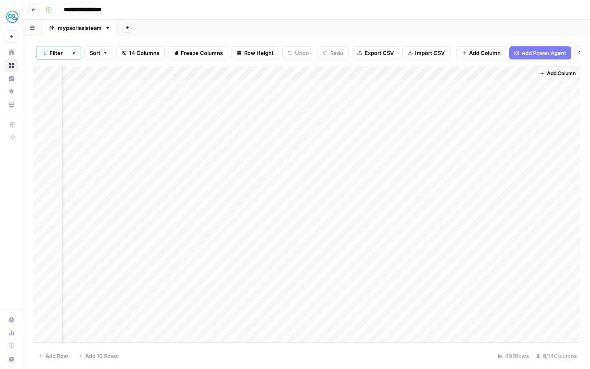
click at [467, 76] on div "Add Column" at bounding box center [306, 204] width 547 height 276
click at [467, 26] on div "Add Sheet" at bounding box center [354, 28] width 473 height 16
click at [369, 128] on div "Add Column" at bounding box center [306, 204] width 547 height 276
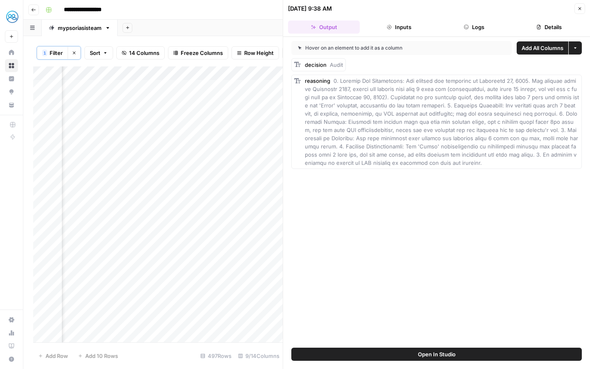
click at [467, 30] on button "Logs" at bounding box center [475, 26] width 72 height 13
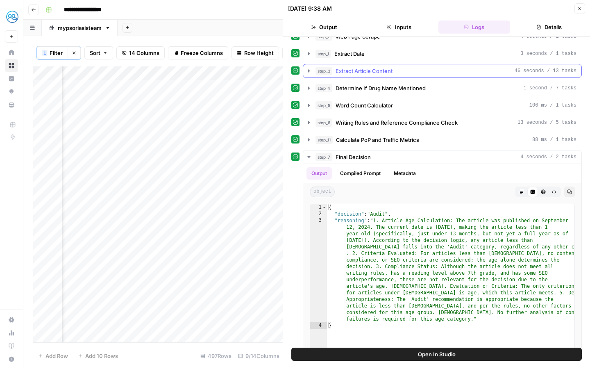
scroll to position [13, 0]
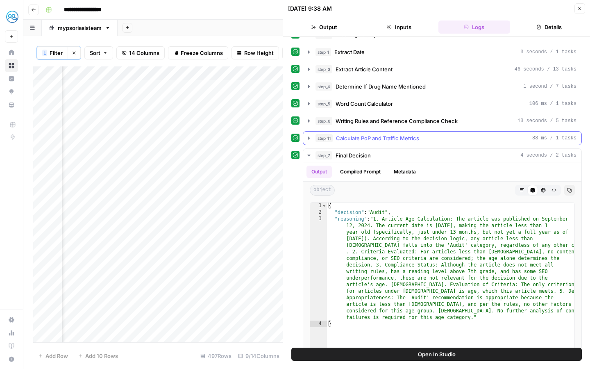
click at [467, 140] on div "step_11 Calculate PoP and Traffic Metrics 88 ms / 1 tasks" at bounding box center [446, 138] width 261 height 8
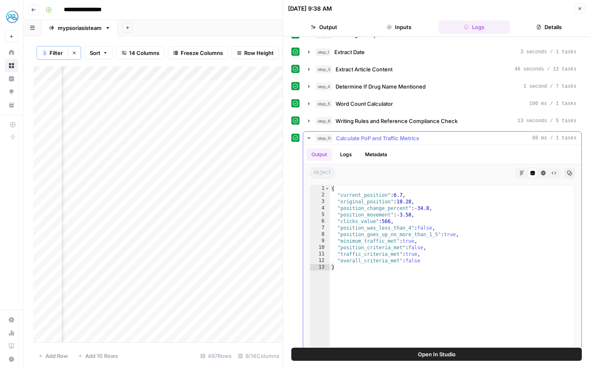
click at [467, 141] on div "step_11 Calculate PoP and Traffic Metrics 88 ms / 1 tasks" at bounding box center [446, 138] width 261 height 8
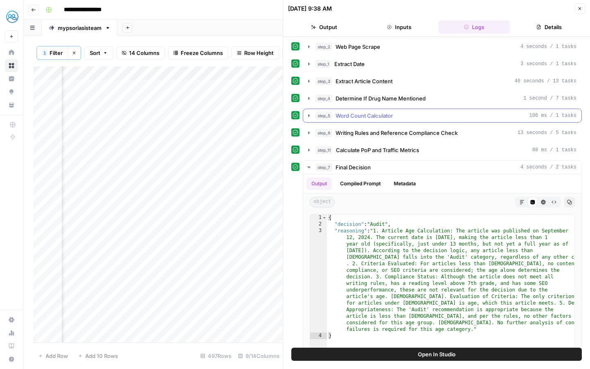
scroll to position [0, 0]
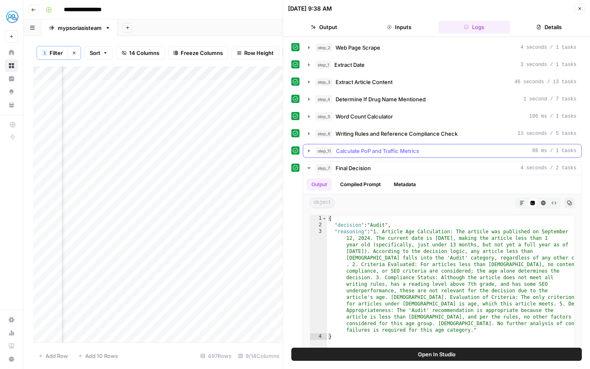
click at [437, 150] on div "step_11 Calculate PoP and Traffic Metrics 88 ms / 1 tasks" at bounding box center [446, 151] width 261 height 8
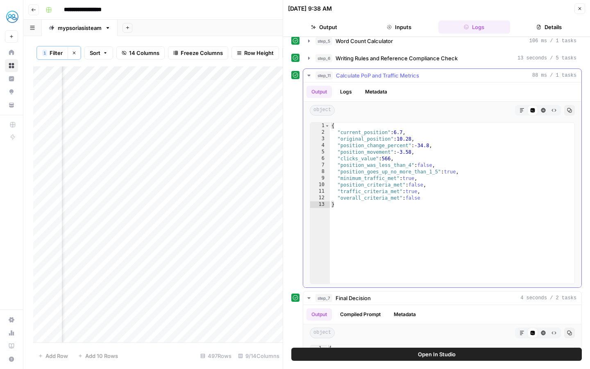
scroll to position [74, 0]
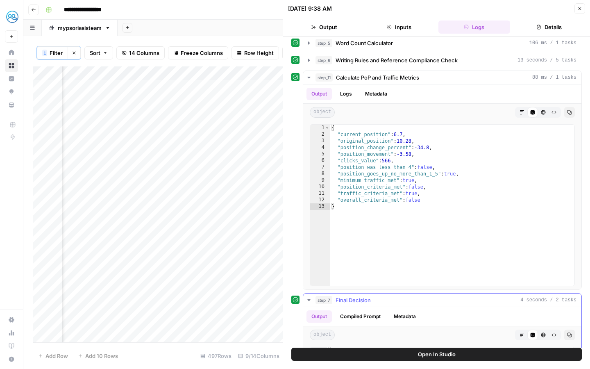
click at [366, 297] on span "Final Decision" at bounding box center [353, 300] width 35 height 8
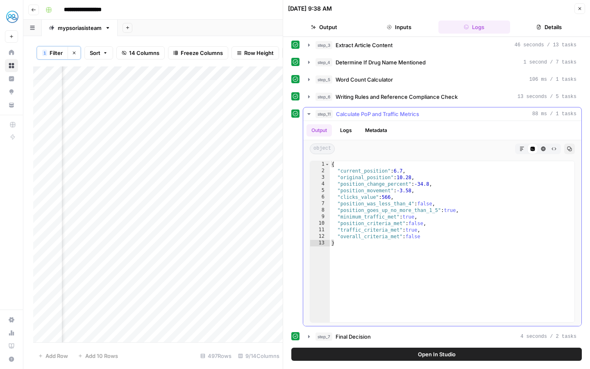
scroll to position [0, 0]
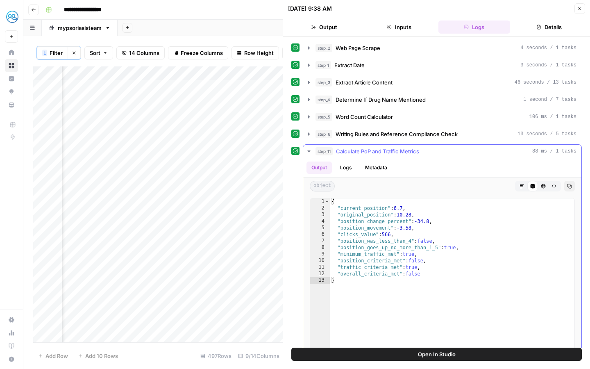
click at [309, 151] on icon "button" at bounding box center [308, 151] width 3 height 2
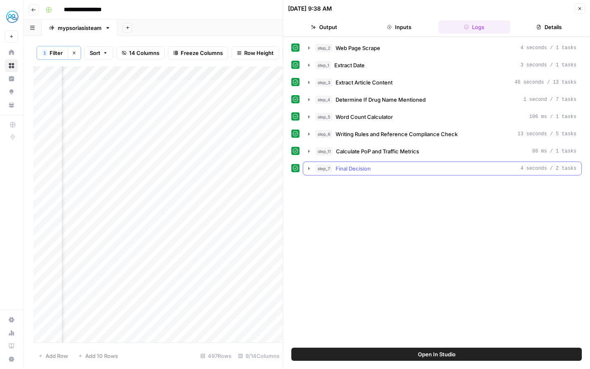
click at [308, 168] on icon "button" at bounding box center [309, 168] width 7 height 7
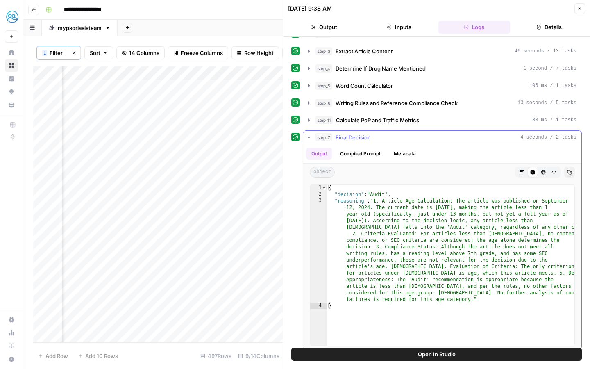
scroll to position [32, 0]
drag, startPoint x: 581, startPoint y: 7, endPoint x: 581, endPoint y: 322, distance: 314.9
click at [467, 7] on icon "button" at bounding box center [580, 8] width 5 height 5
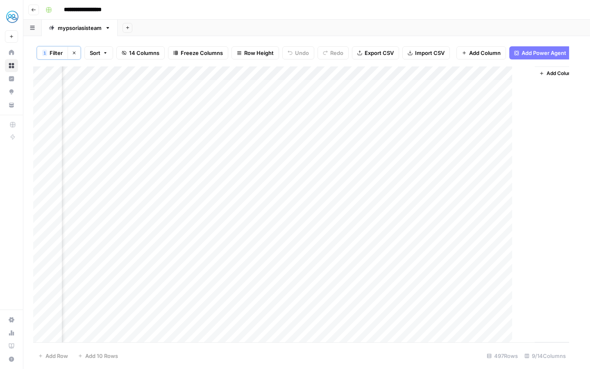
scroll to position [0, 257]
click at [379, 170] on div "Add Column" at bounding box center [306, 204] width 547 height 276
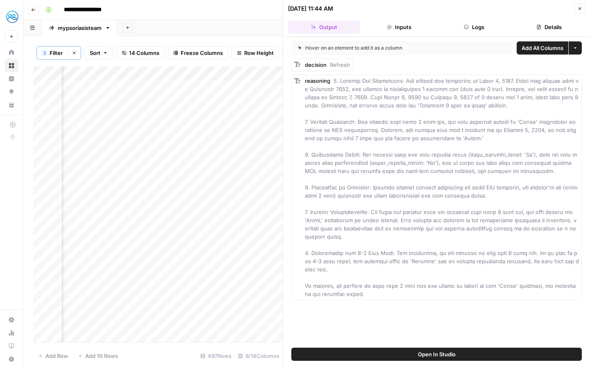
drag, startPoint x: 578, startPoint y: 9, endPoint x: 578, endPoint y: 324, distance: 314.9
click at [467, 9] on icon "button" at bounding box center [580, 8] width 5 height 5
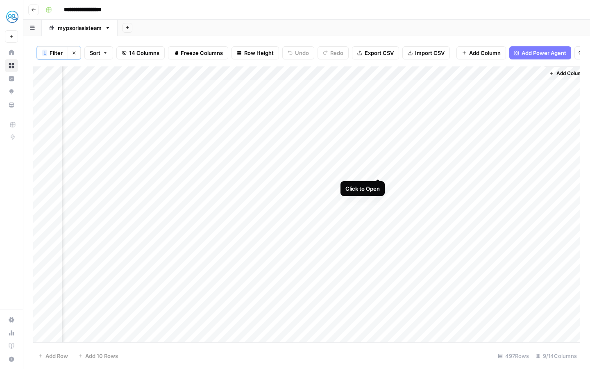
click at [378, 170] on div "Add Column" at bounding box center [306, 204] width 547 height 276
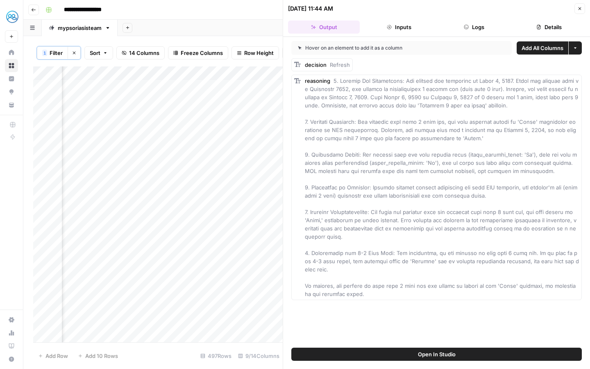
drag, startPoint x: 584, startPoint y: 9, endPoint x: 584, endPoint y: 324, distance: 314.9
click at [467, 9] on button "Close" at bounding box center [580, 8] width 11 height 11
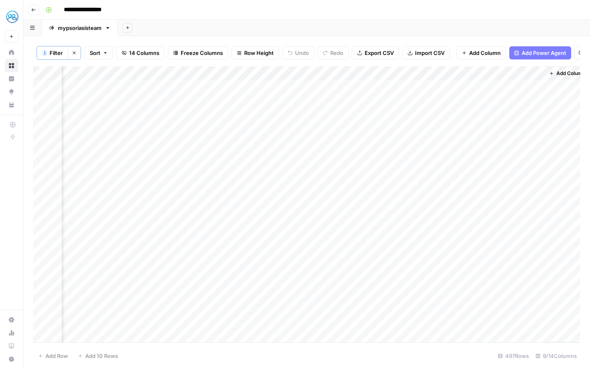
click at [467, 169] on div "Add Column" at bounding box center [306, 204] width 547 height 276
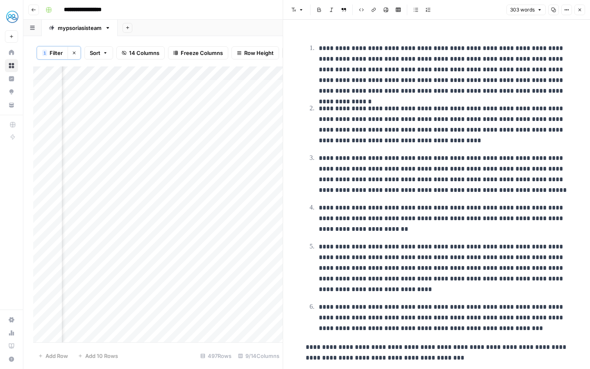
click at [467, 12] on icon "button" at bounding box center [580, 9] width 5 height 5
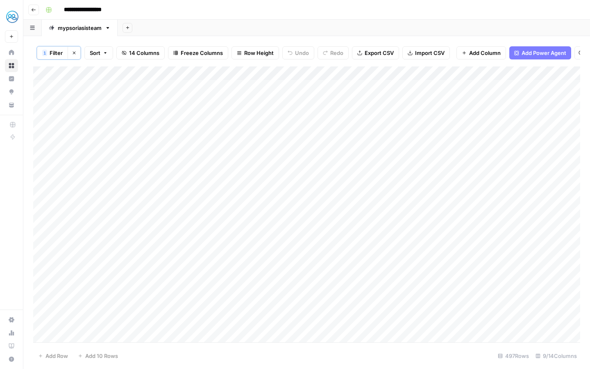
click at [229, 171] on div "Add Column" at bounding box center [306, 204] width 547 height 276
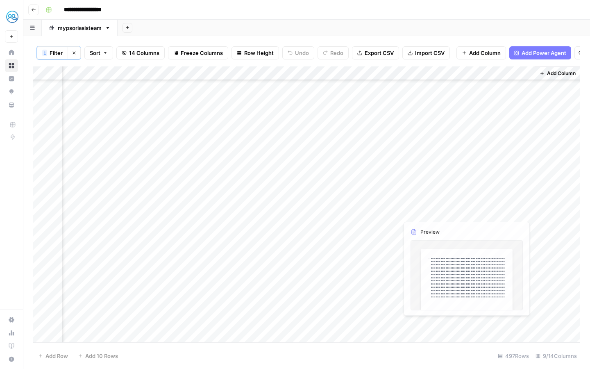
scroll to position [167, 266]
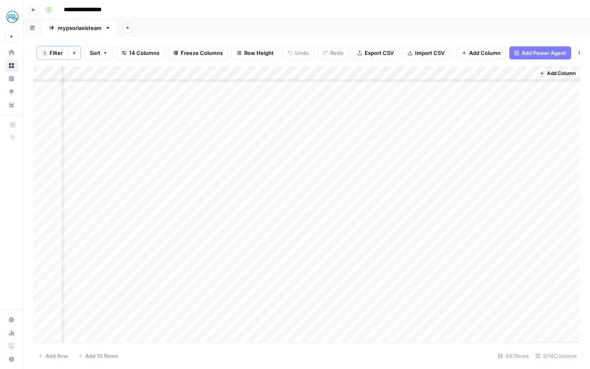
click at [371, 127] on div "Add Column" at bounding box center [306, 204] width 547 height 276
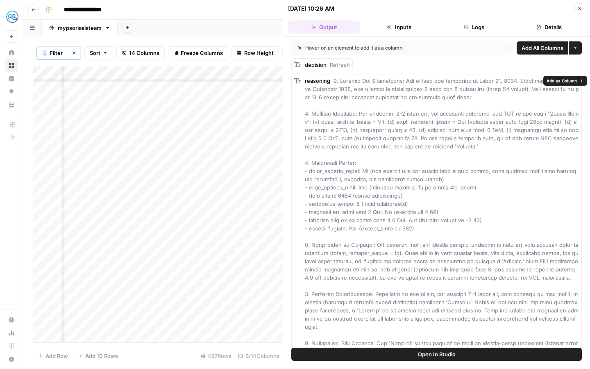
scroll to position [6, 0]
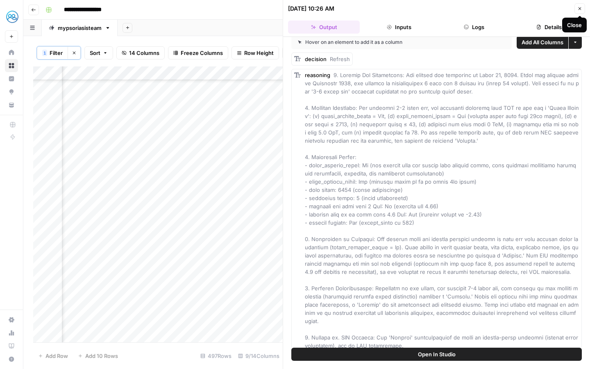
click at [467, 10] on icon "button" at bounding box center [580, 8] width 5 height 5
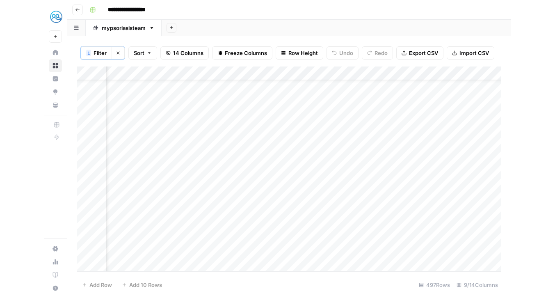
scroll to position [23, 0]
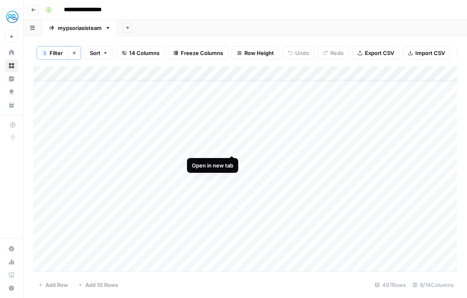
click at [230, 146] on div "Add Column" at bounding box center [245, 168] width 424 height 205
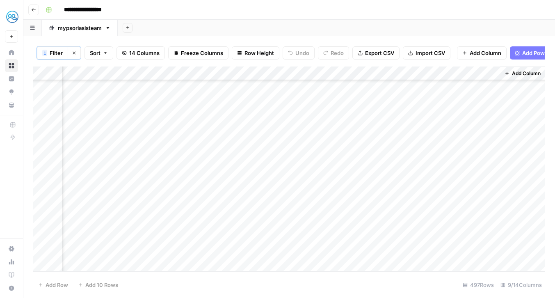
scroll to position [152, 302]
click at [334, 145] on div "Add Column" at bounding box center [289, 168] width 512 height 205
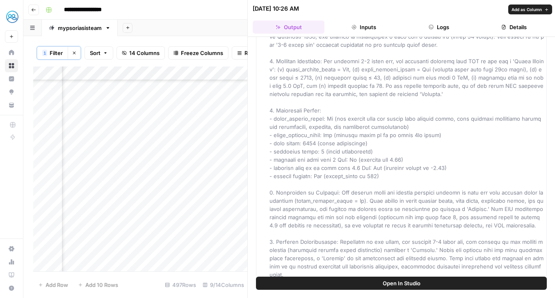
scroll to position [77, 0]
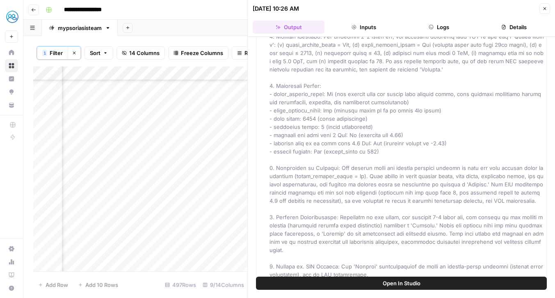
click at [467, 6] on icon "button" at bounding box center [544, 8] width 5 height 5
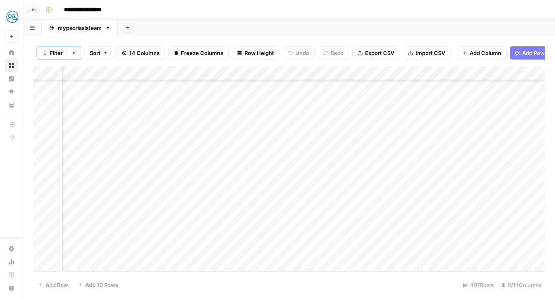
scroll to position [152, 0]
click at [230, 143] on div "Add Column" at bounding box center [289, 168] width 512 height 205
